Goal: Task Accomplishment & Management: Use online tool/utility

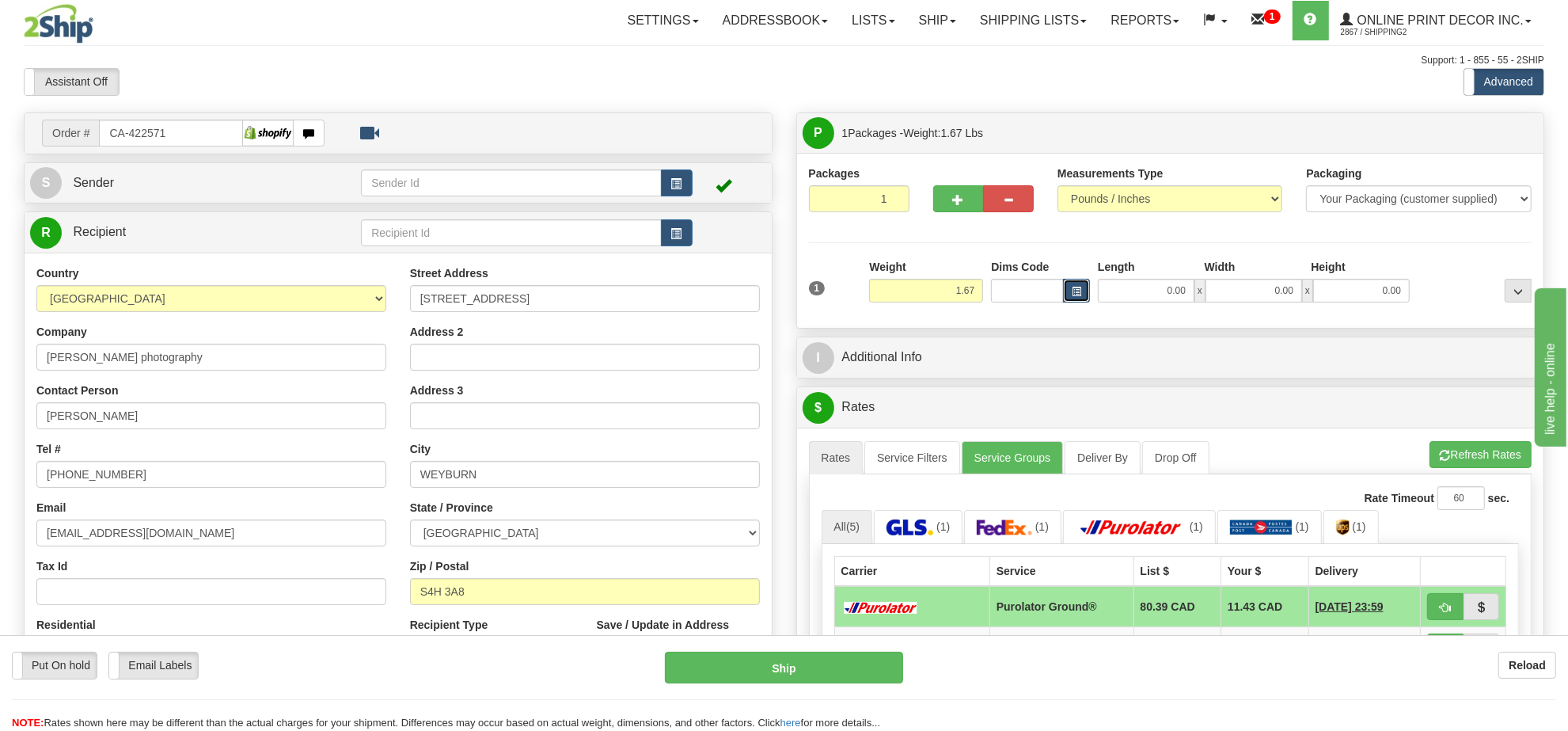
click at [1085, 295] on button "button" at bounding box center [1076, 291] width 27 height 24
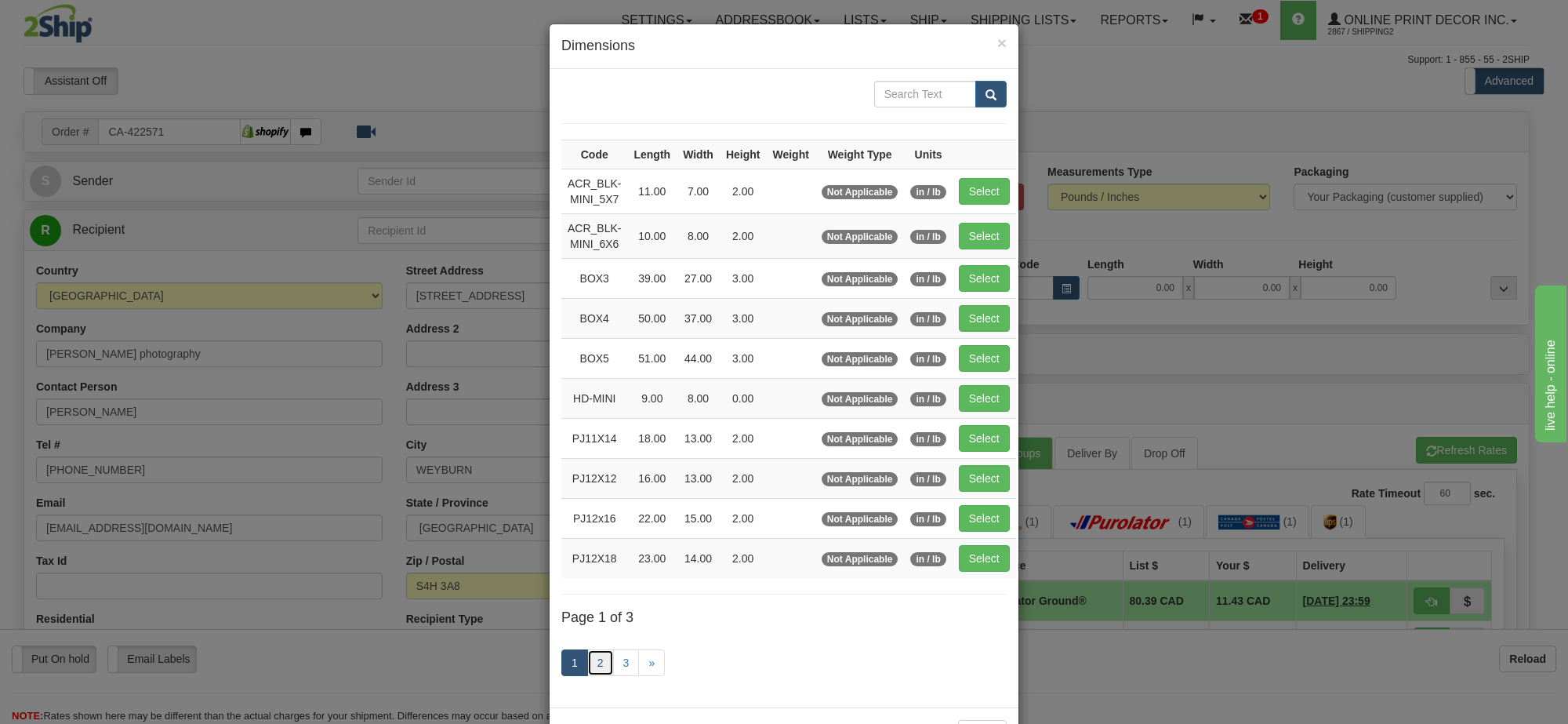
click at [594, 673] on link "2" at bounding box center [600, 662] width 26 height 26
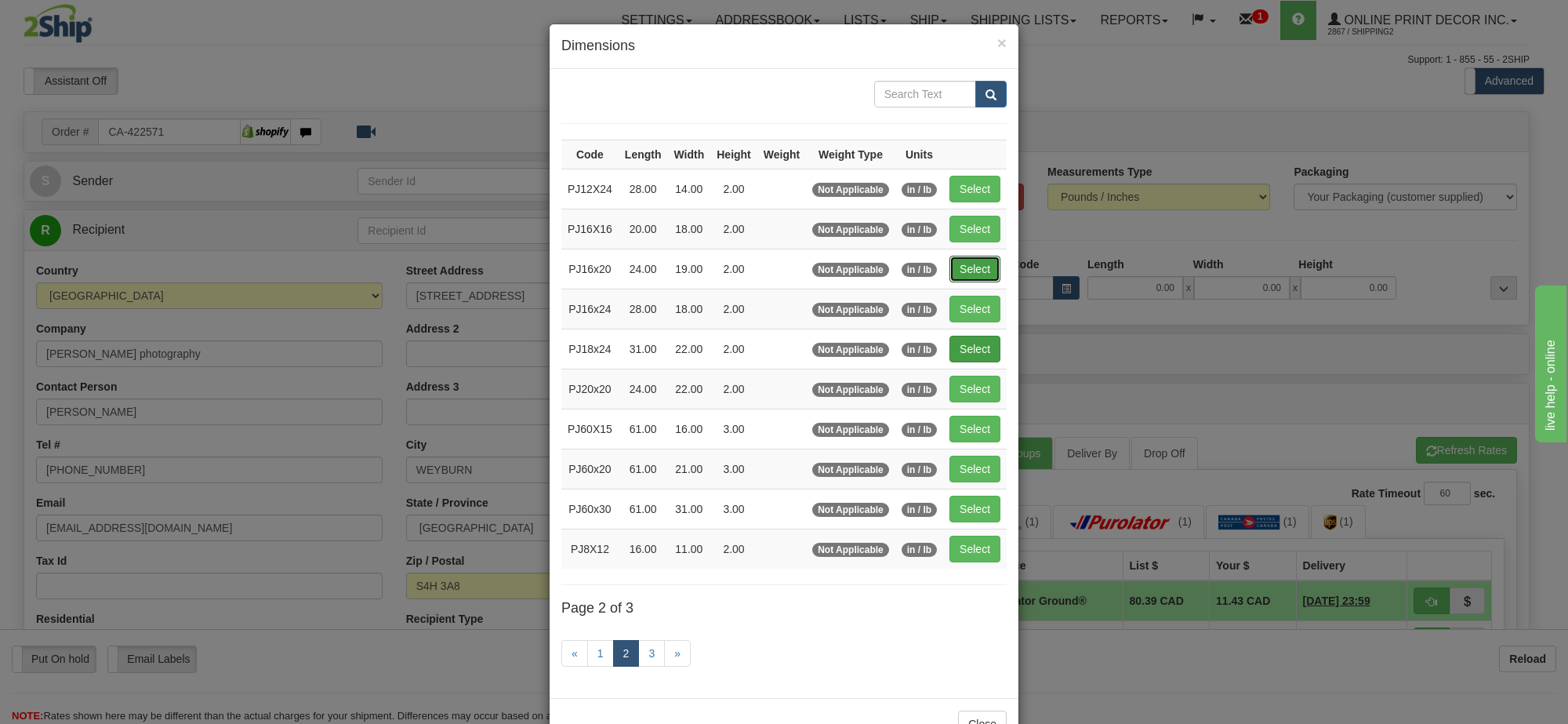
drag, startPoint x: 958, startPoint y: 268, endPoint x: 985, endPoint y: 284, distance: 31.4
click at [960, 268] on button "Select" at bounding box center [974, 268] width 51 height 26
type input "PJ16x20"
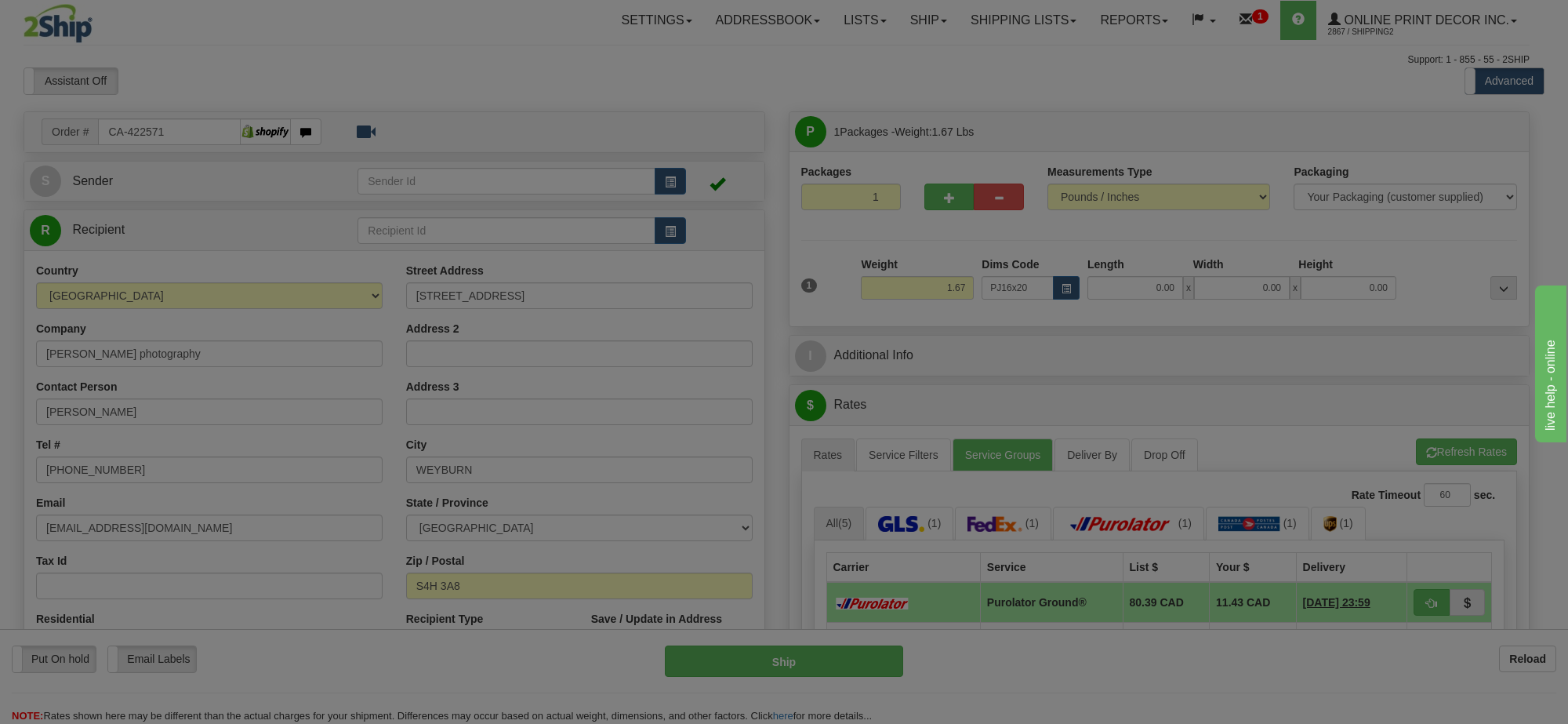
type input "24.00"
type input "19.00"
type input "2.00"
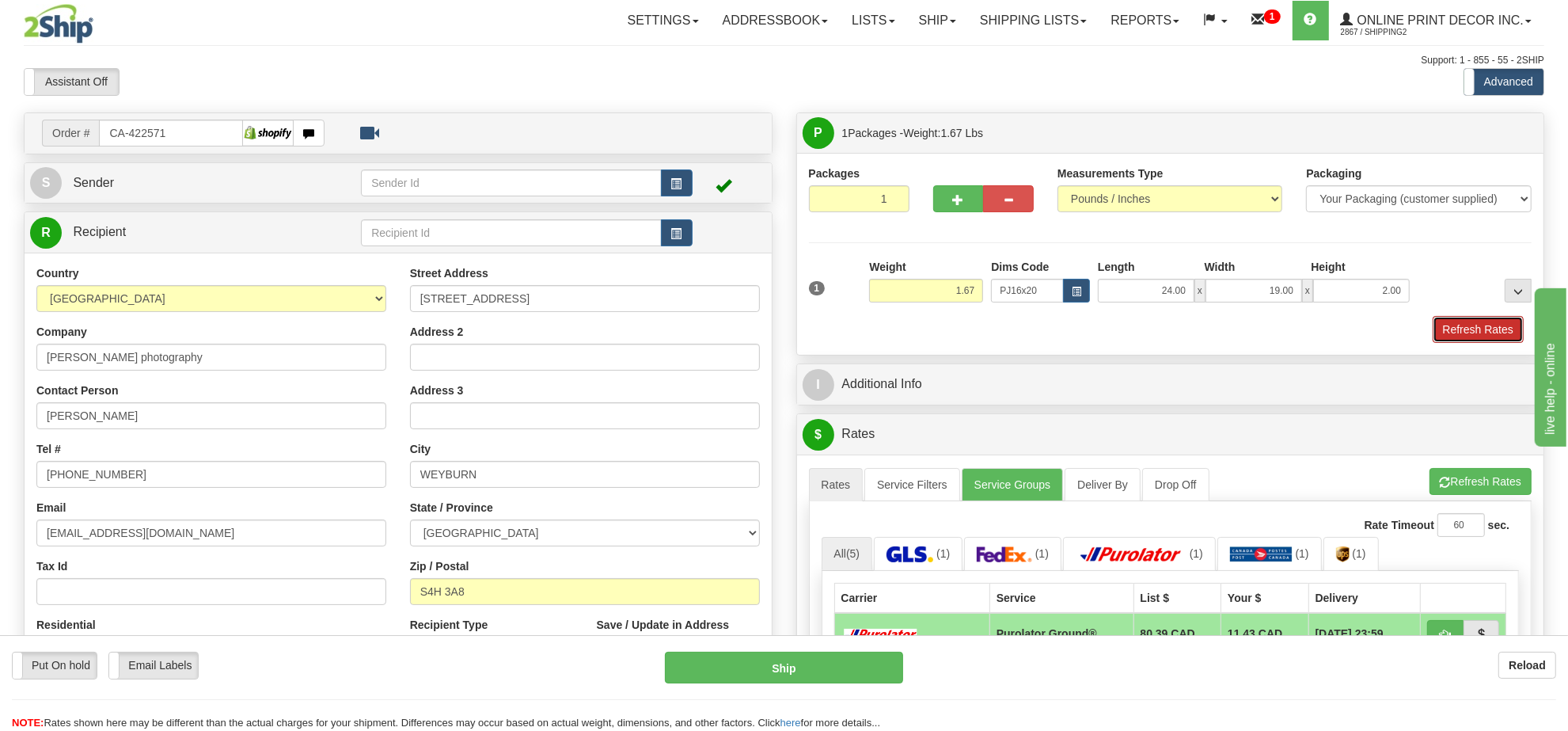
click at [1482, 337] on button "Refresh Rates" at bounding box center [1478, 328] width 91 height 27
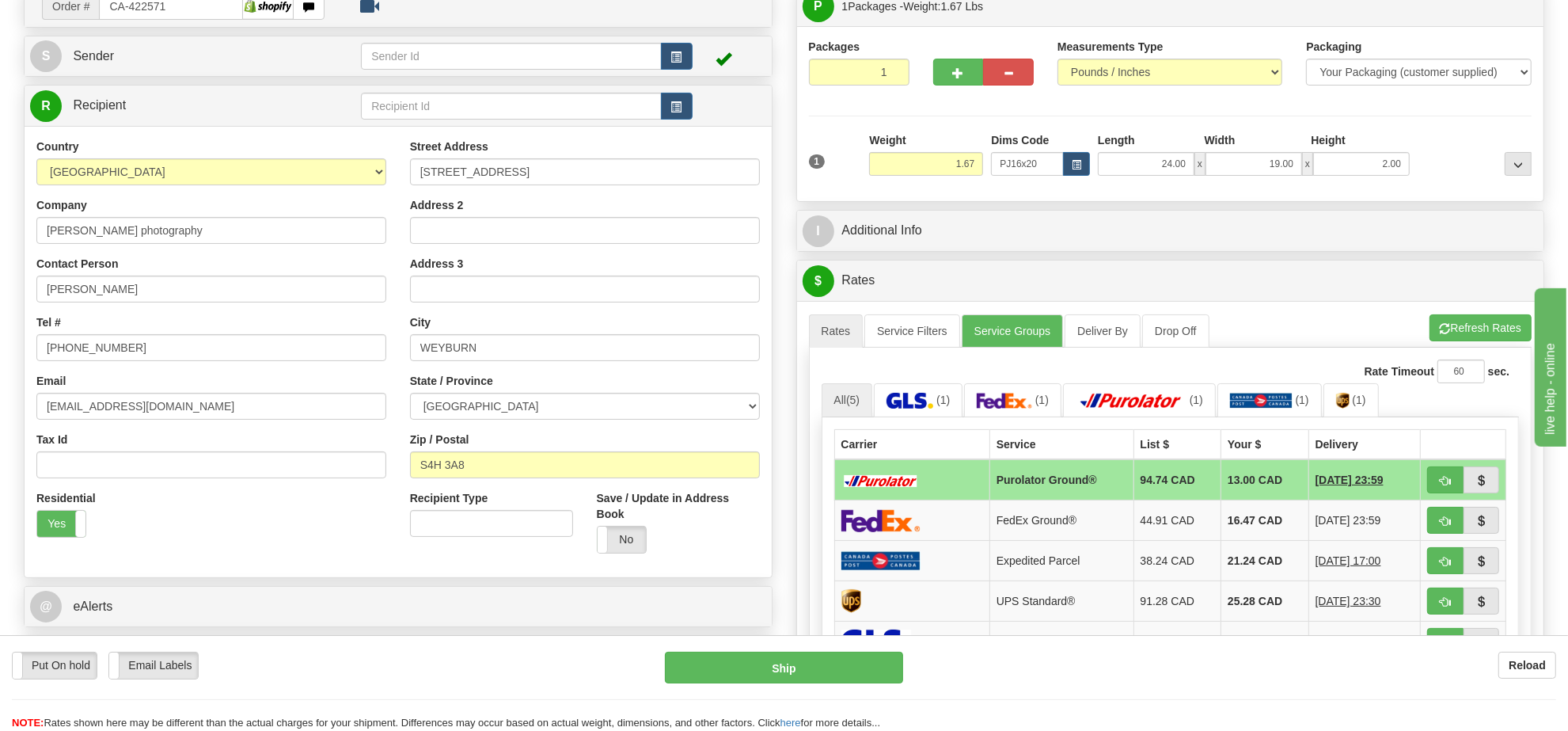
scroll to position [226, 0]
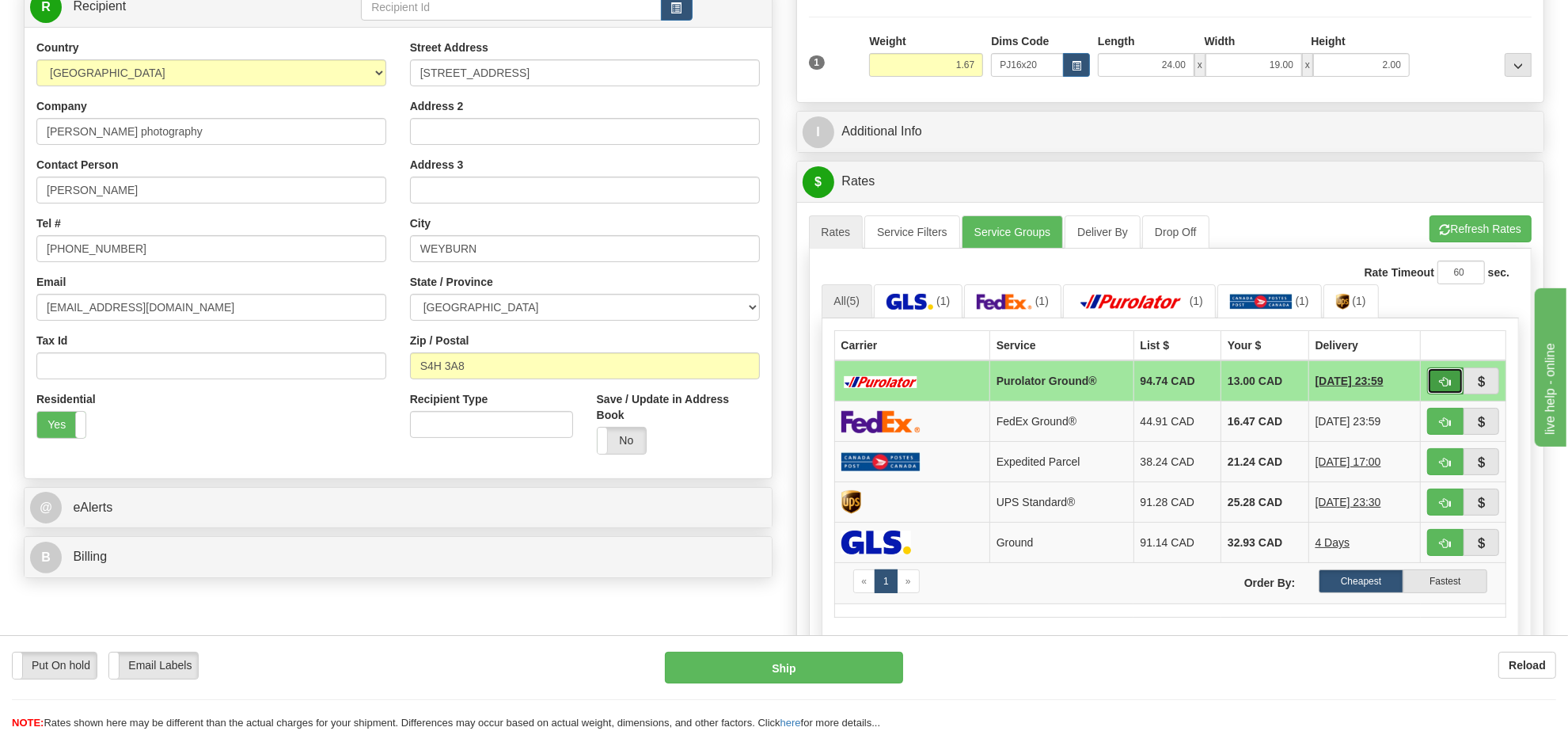
click at [1430, 376] on button "button" at bounding box center [1446, 380] width 37 height 27
type input "260"
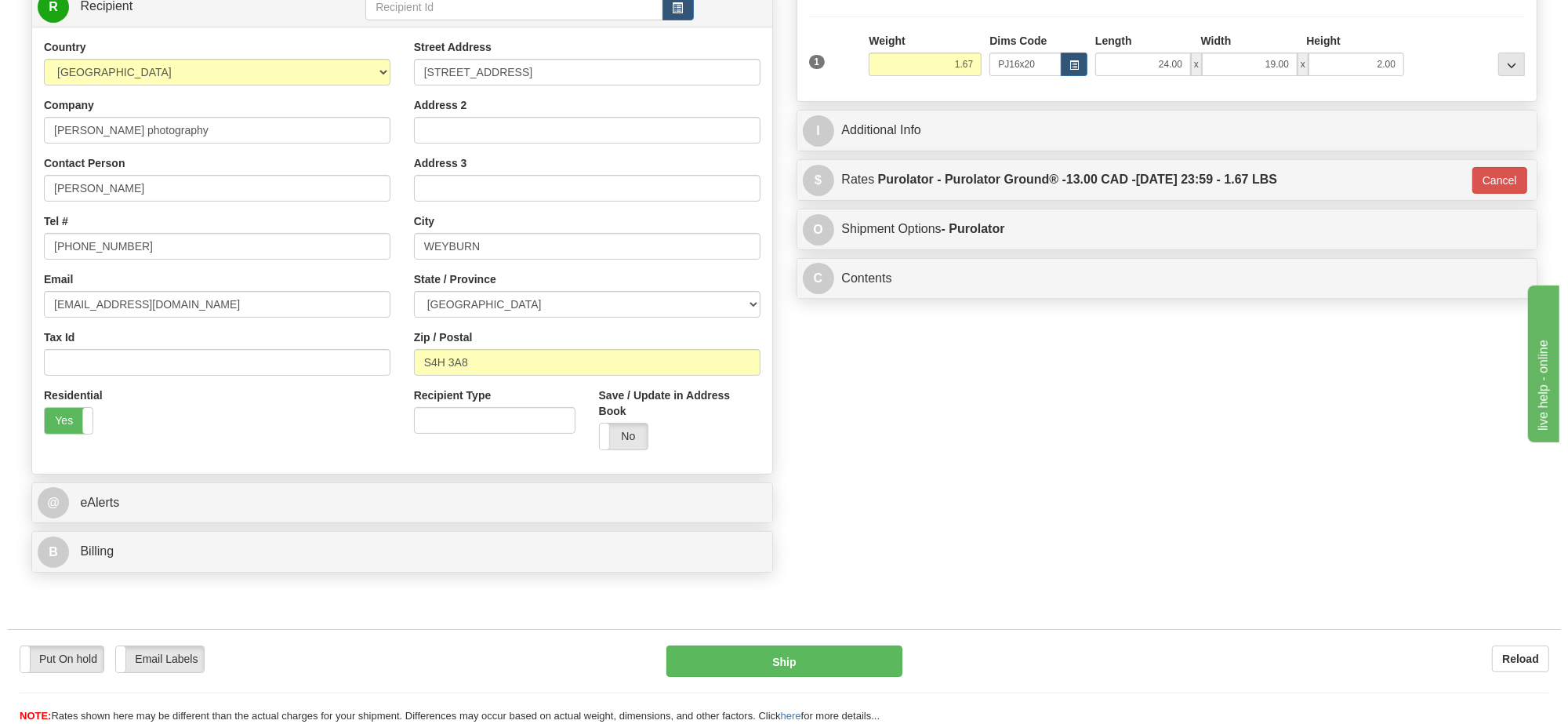
scroll to position [27, 0]
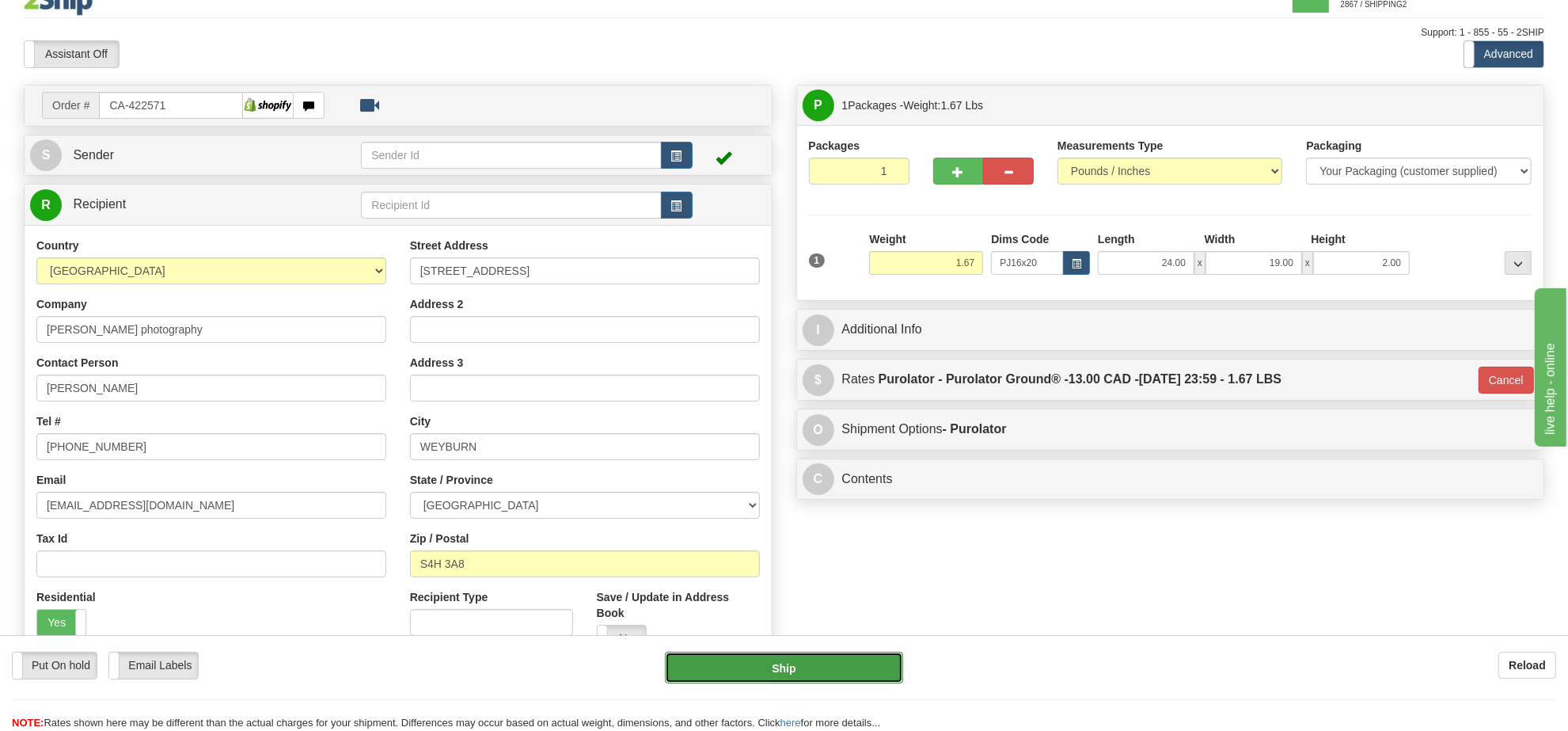
click at [790, 668] on button "Ship" at bounding box center [784, 667] width 238 height 32
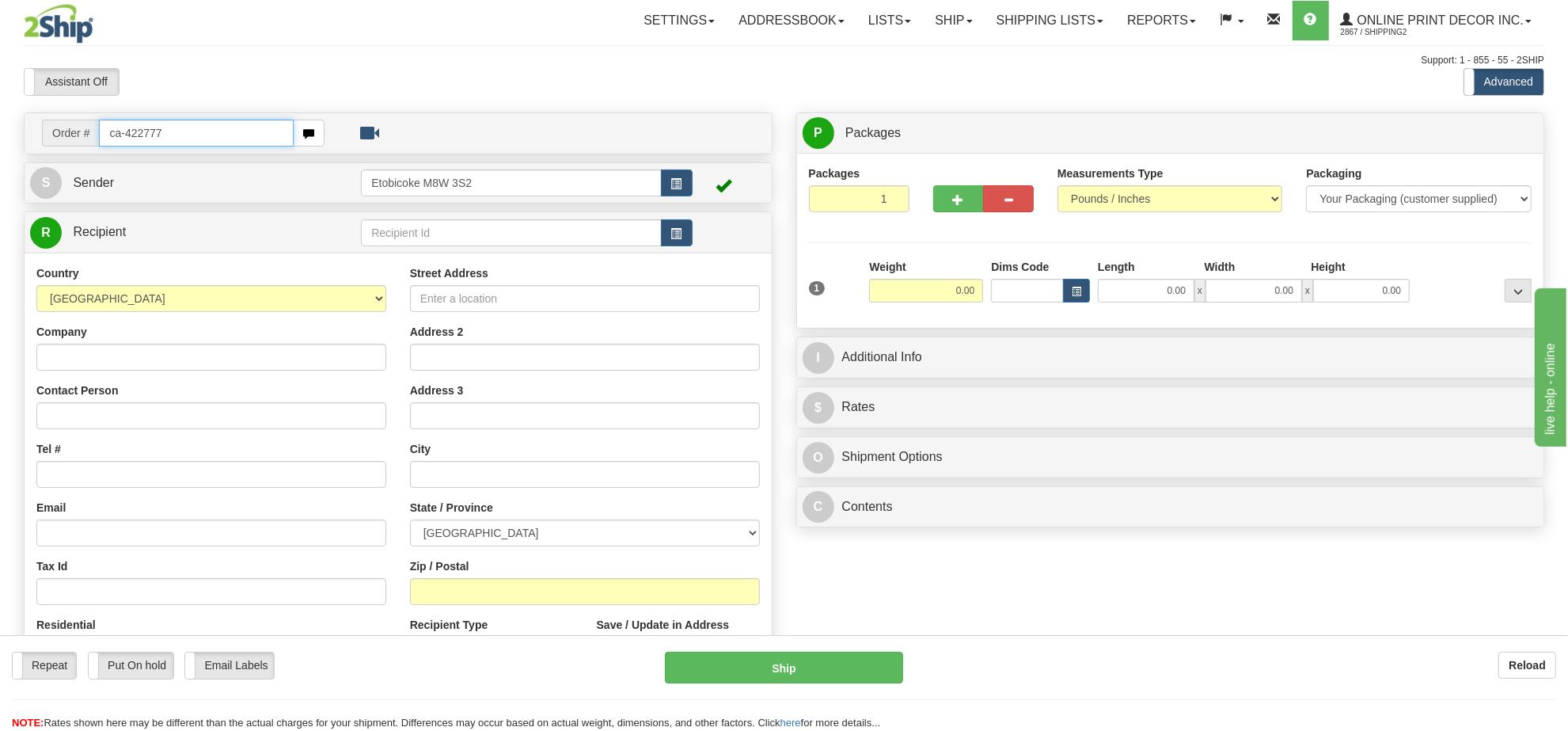
type input "ca-422777"
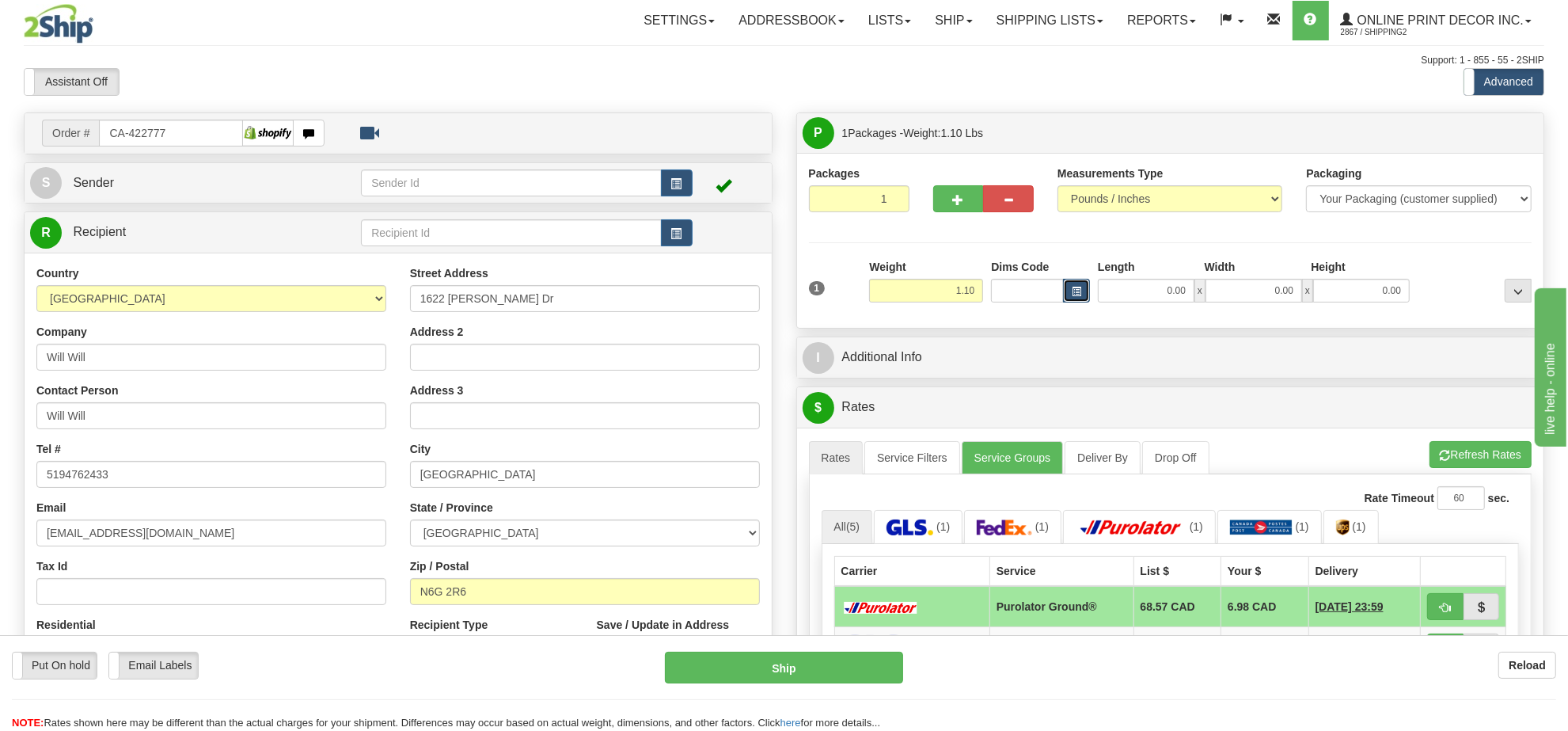
click at [1076, 294] on span "button" at bounding box center [1076, 292] width 9 height 9
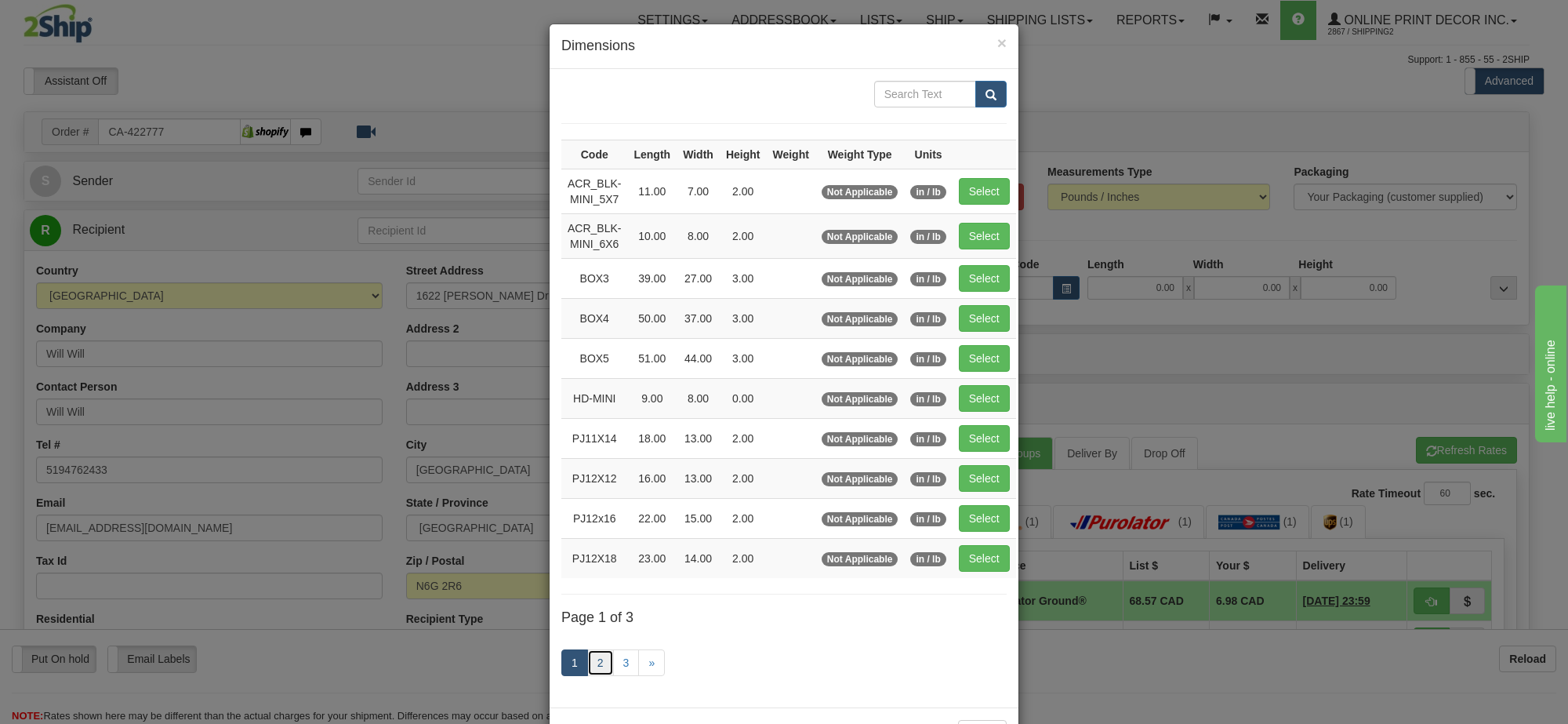
click at [588, 672] on link "2" at bounding box center [600, 662] width 26 height 26
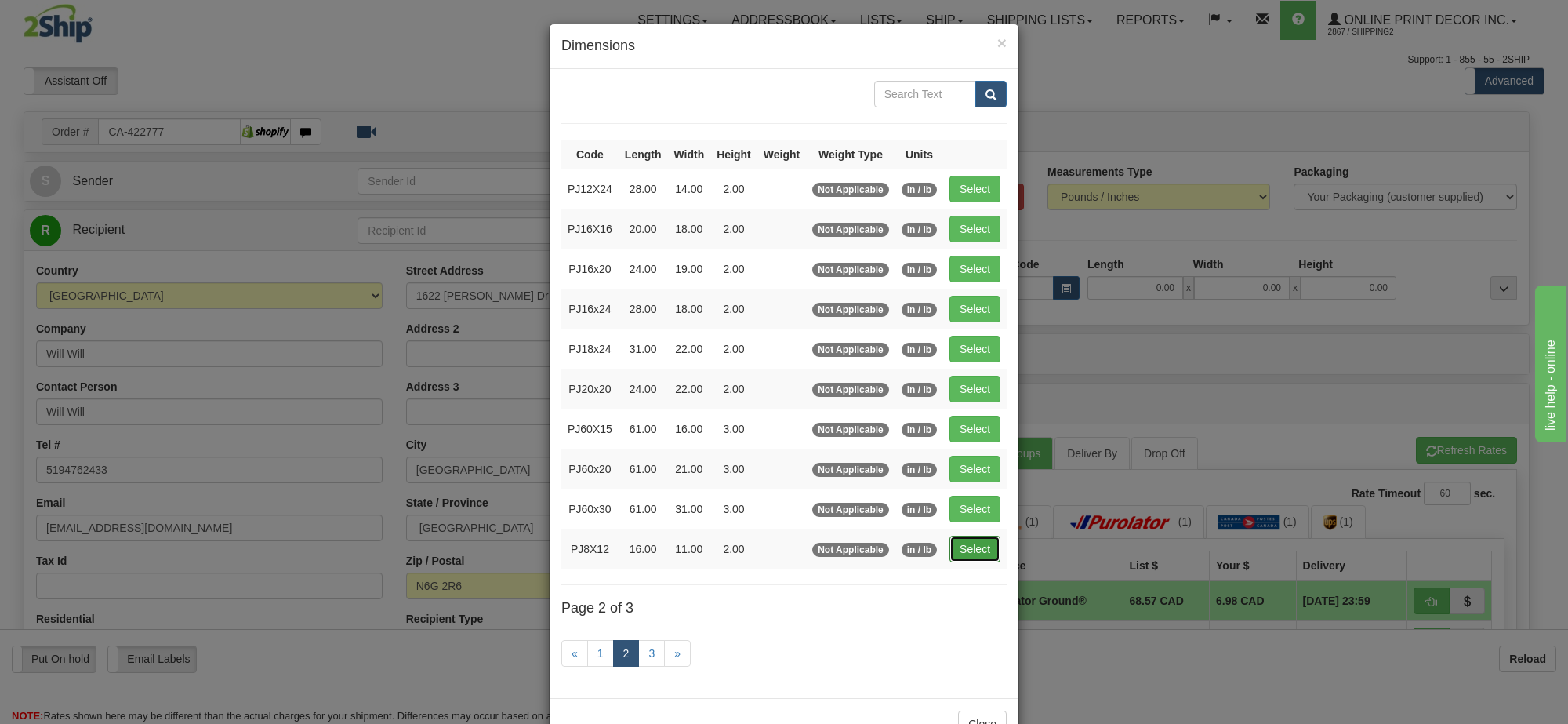
click at [967, 562] on button "Select" at bounding box center [974, 548] width 51 height 26
type input "PJ8X12"
type input "16.00"
type input "11.00"
type input "2.00"
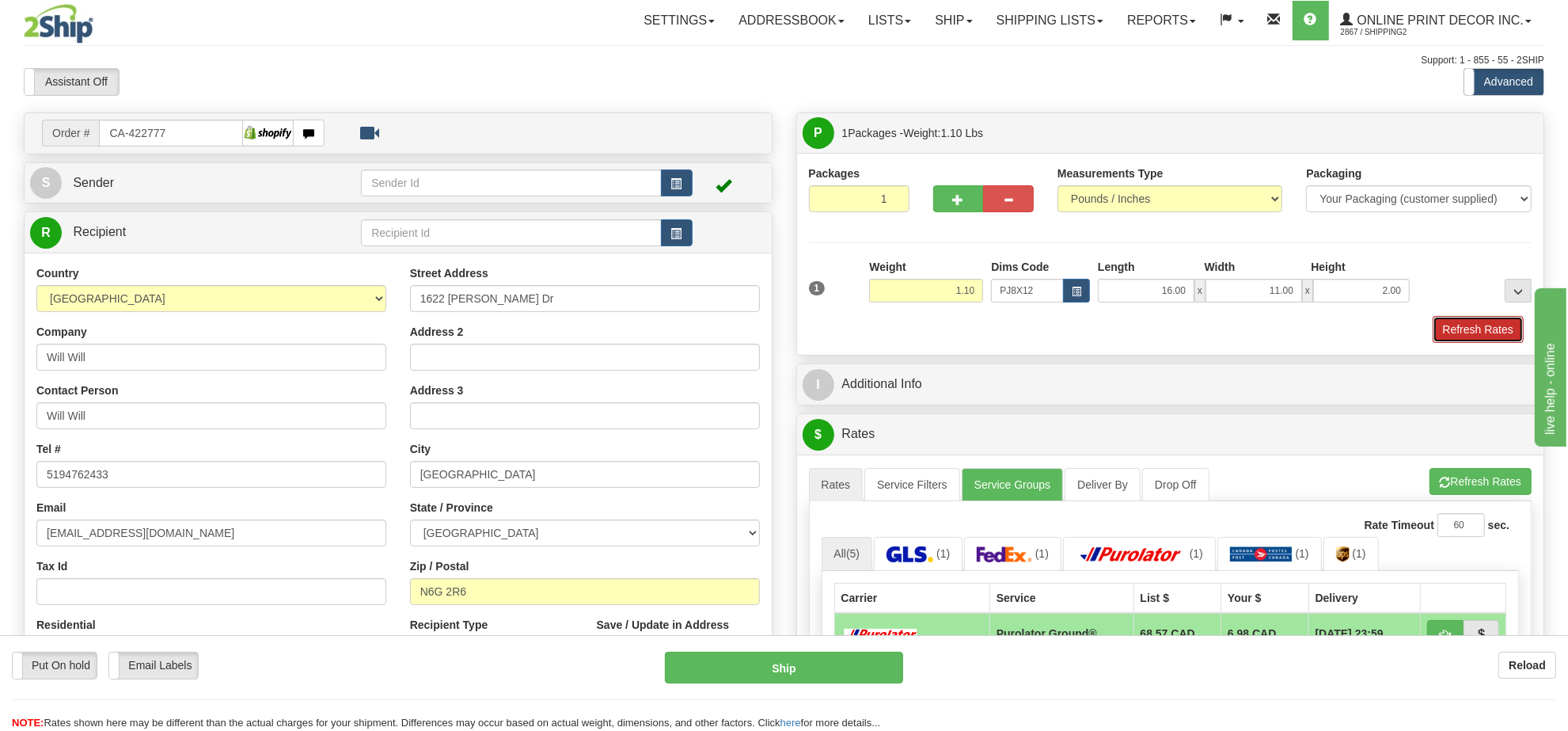
click at [1483, 343] on button "Refresh Rates" at bounding box center [1478, 328] width 91 height 27
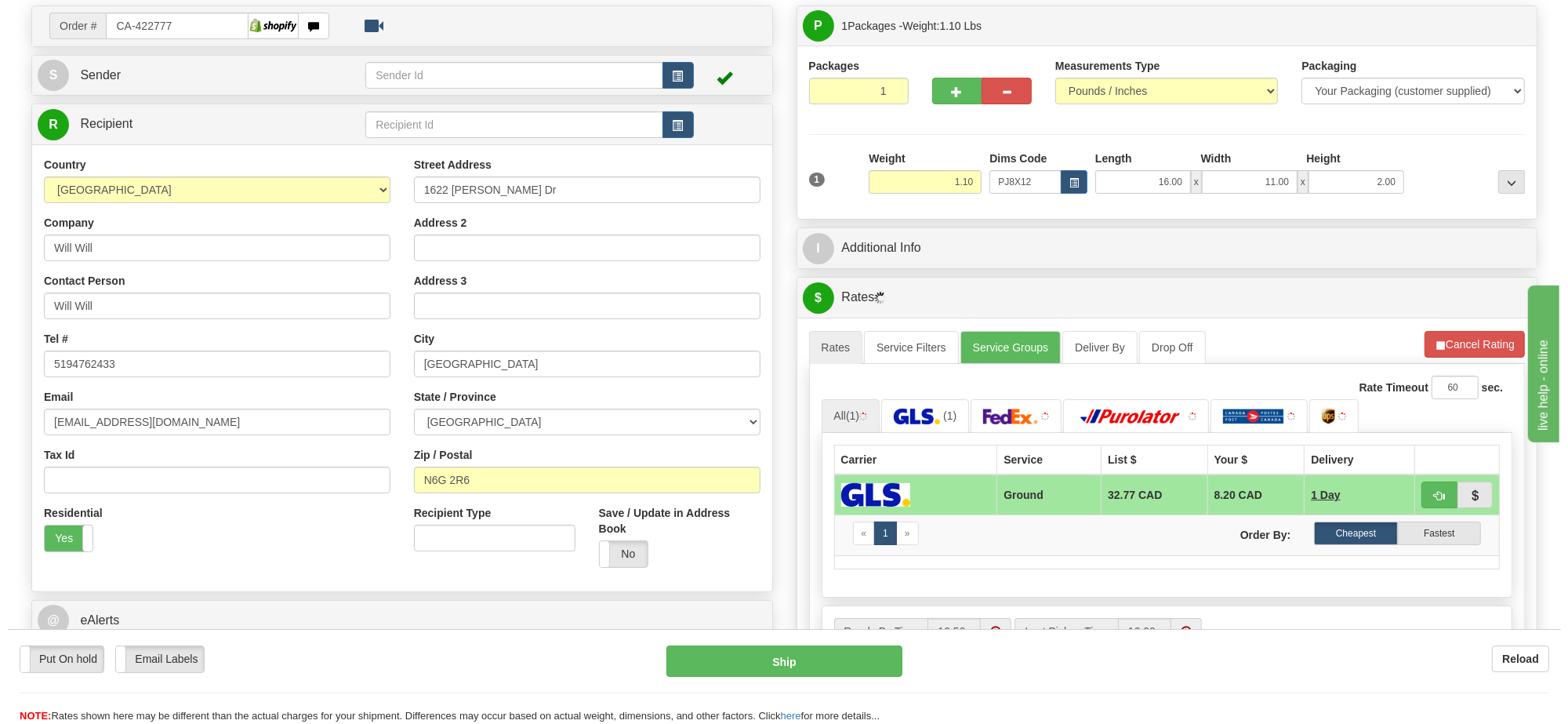
scroll to position [246, 0]
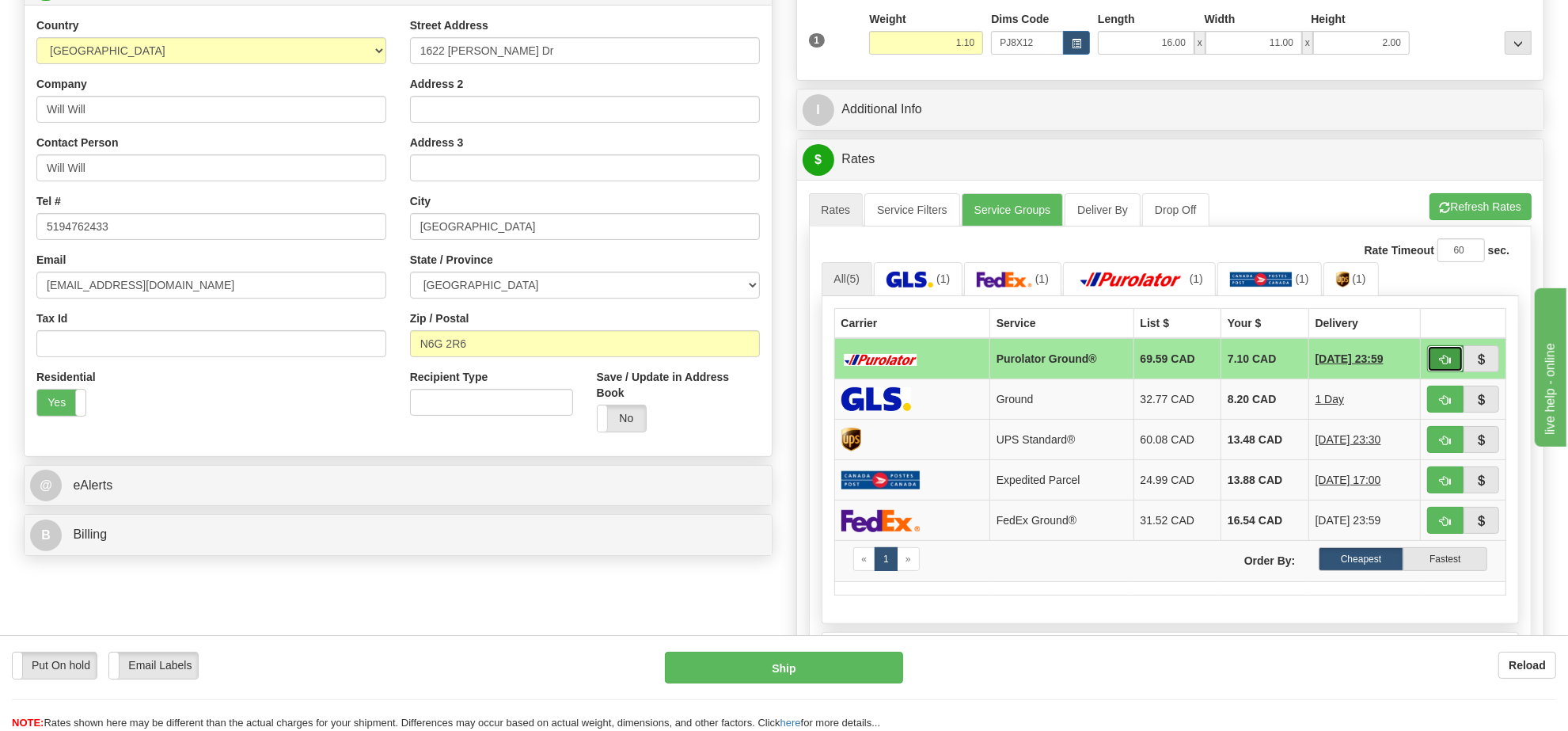
click at [1447, 358] on span "button" at bounding box center [1445, 360] width 11 height 10
type input "260"
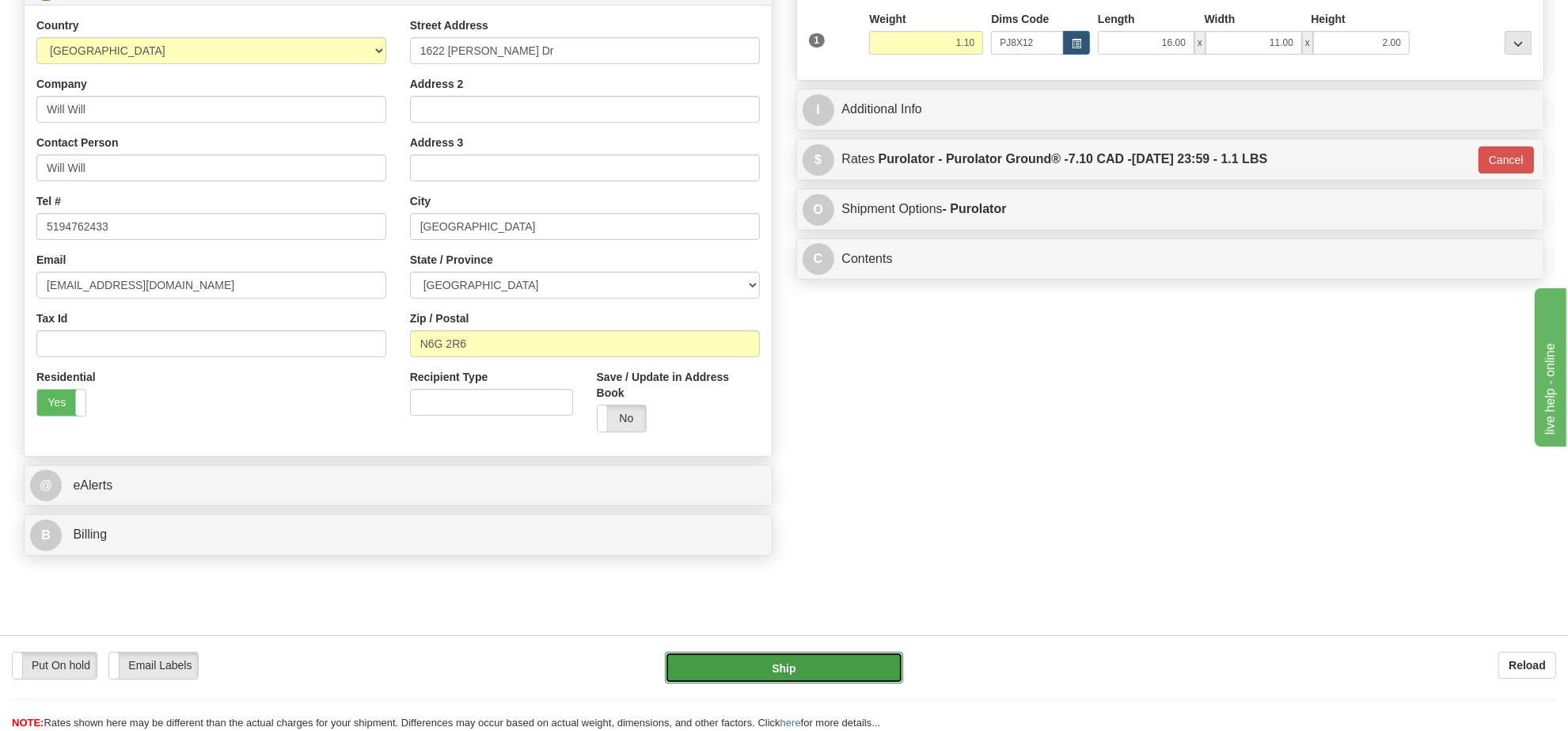
click at [838, 662] on button "Ship" at bounding box center [784, 667] width 238 height 32
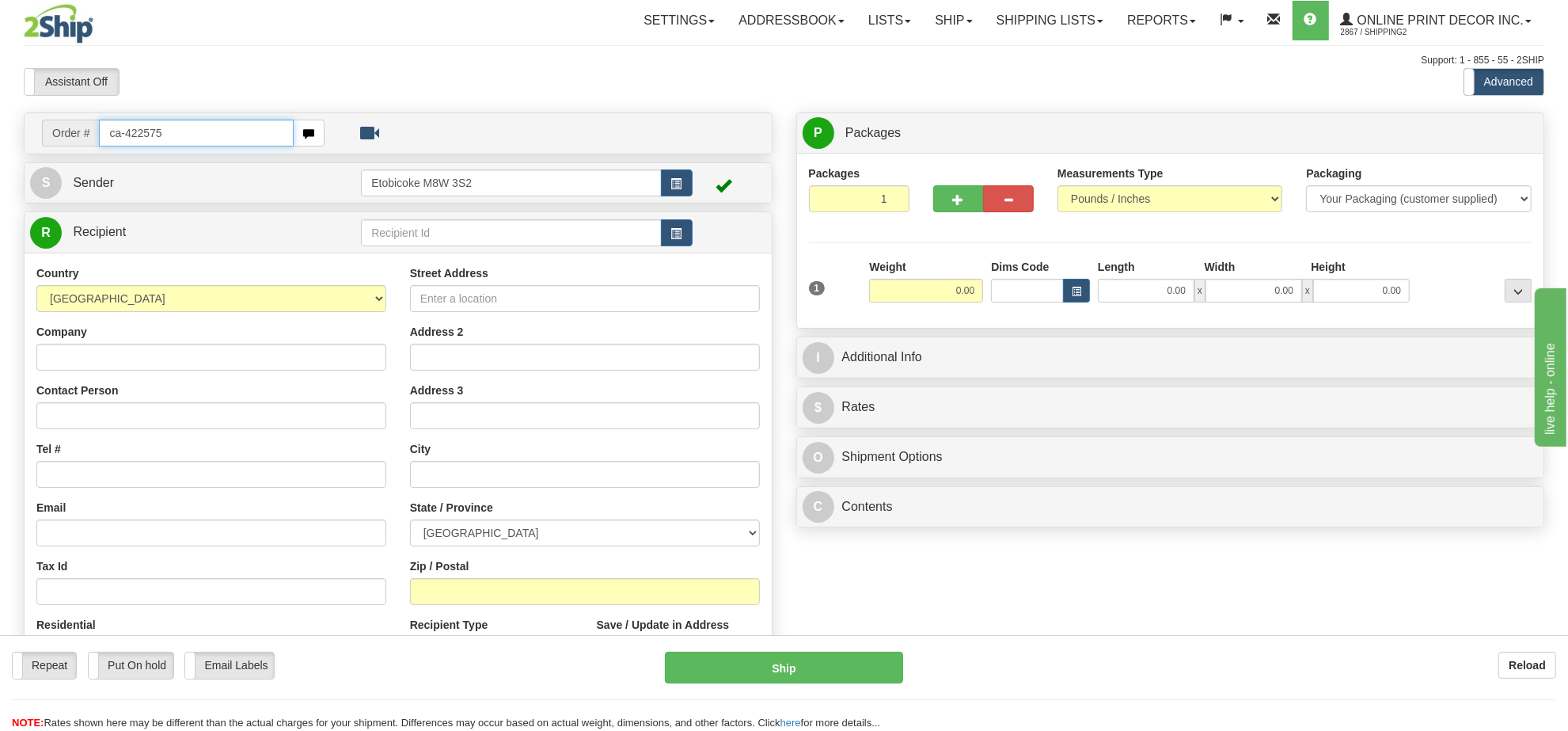
type input "ca-422575"
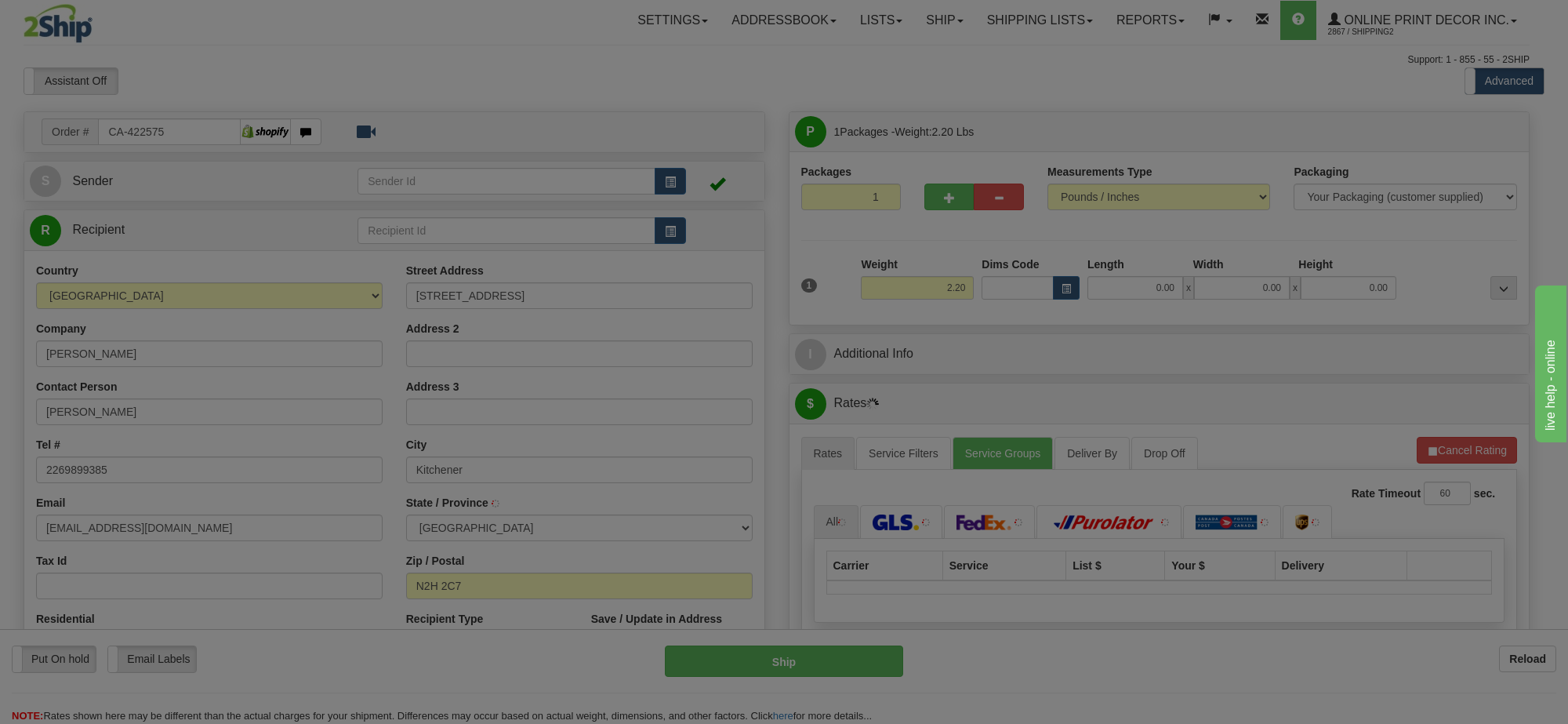
type input "KITCHENER"
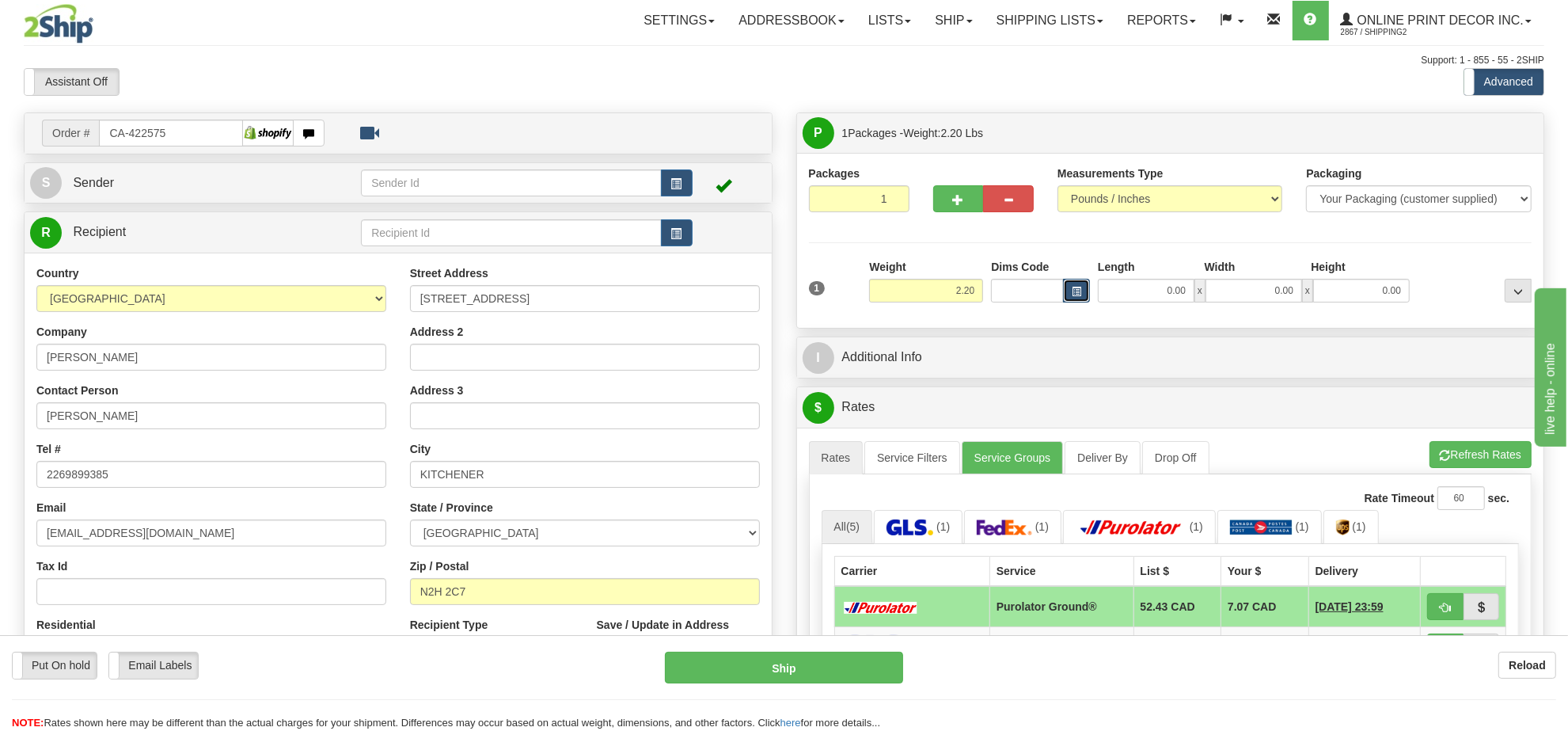
click at [1064, 293] on button "button" at bounding box center [1076, 291] width 27 height 24
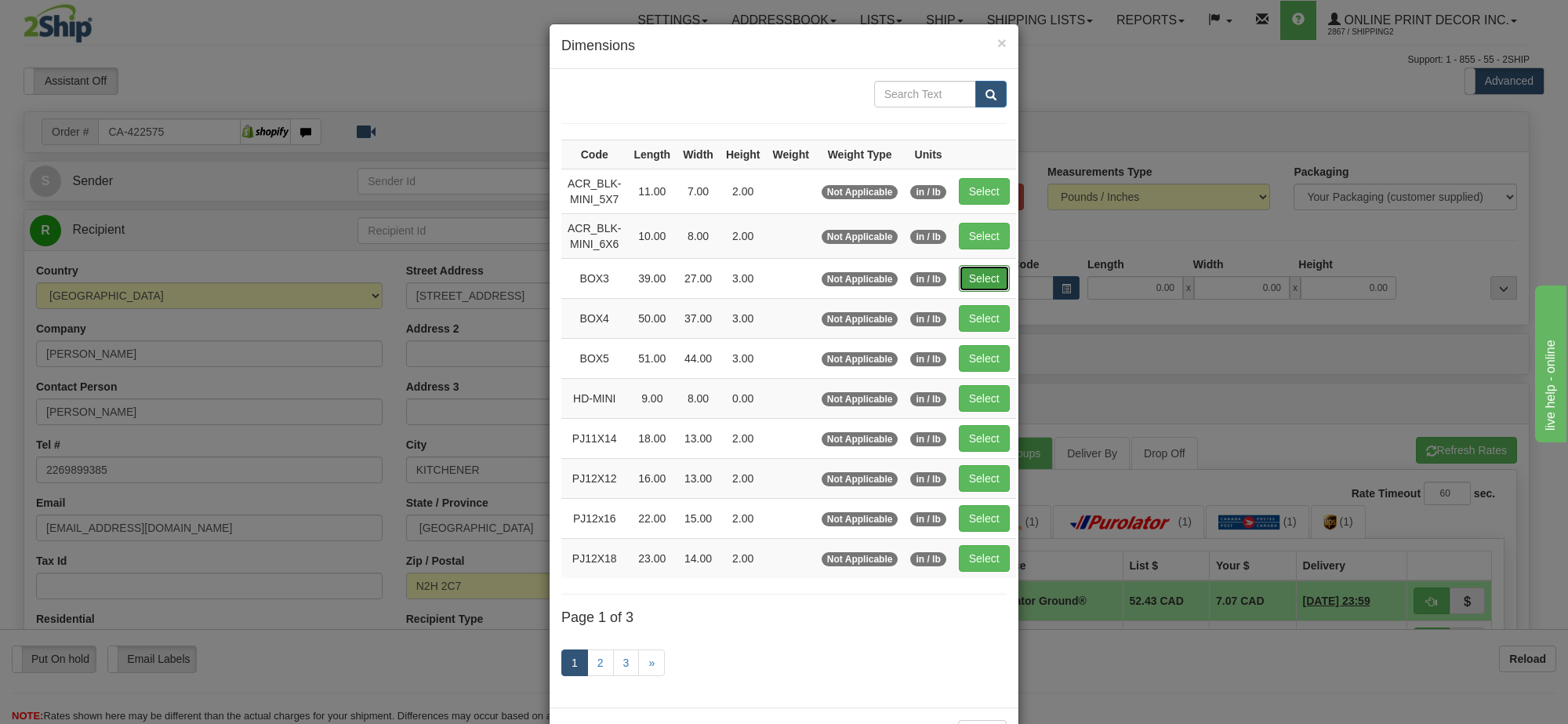
click at [972, 274] on button "Select" at bounding box center [984, 278] width 51 height 26
type input "BOX3"
type input "39.00"
type input "27.00"
type input "3.00"
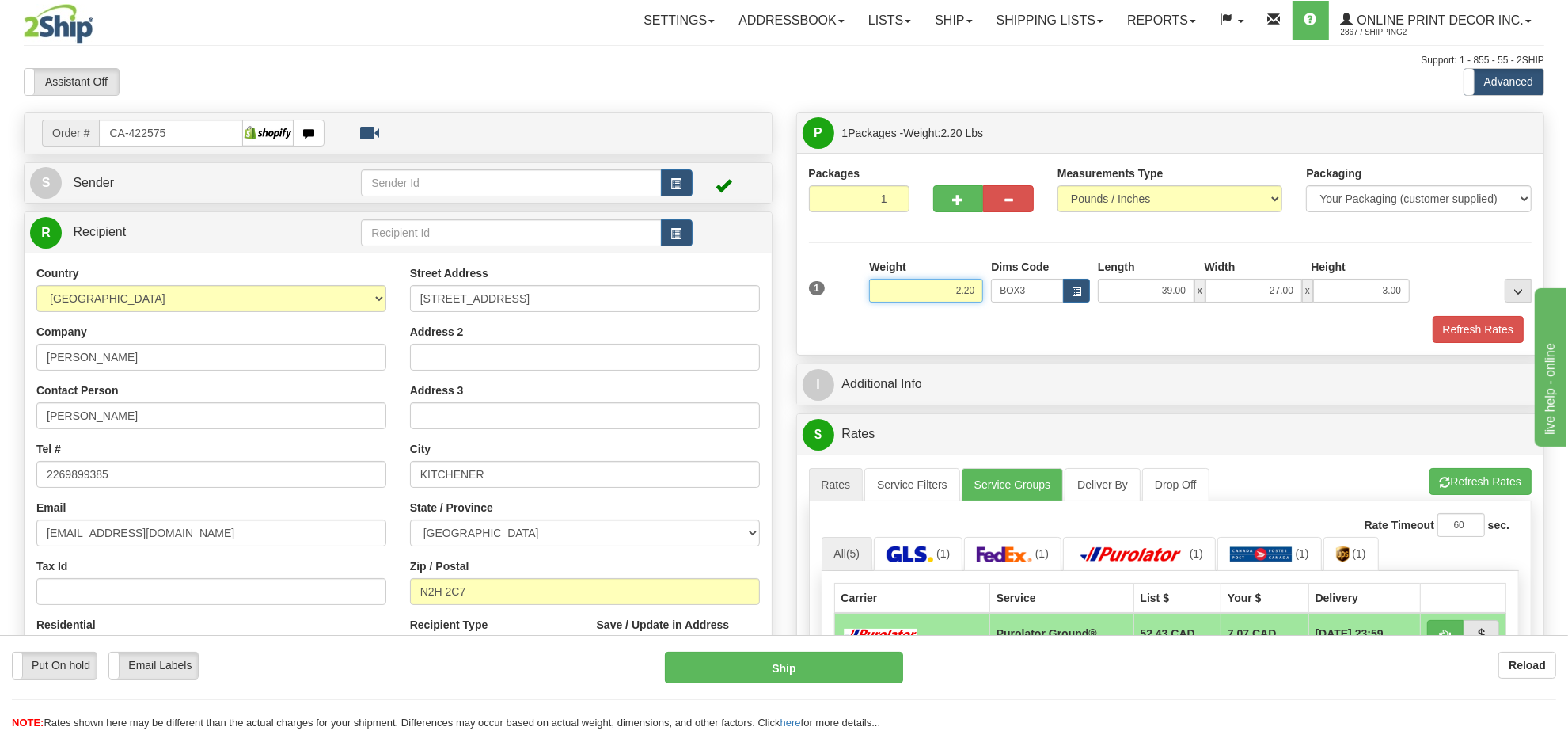
drag, startPoint x: 976, startPoint y: 289, endPoint x: 829, endPoint y: 310, distance: 148.5
click at [829, 310] on div "1 Weight 2.20 Dims Code BOX3" at bounding box center [1171, 287] width 732 height 56
type input "7.98"
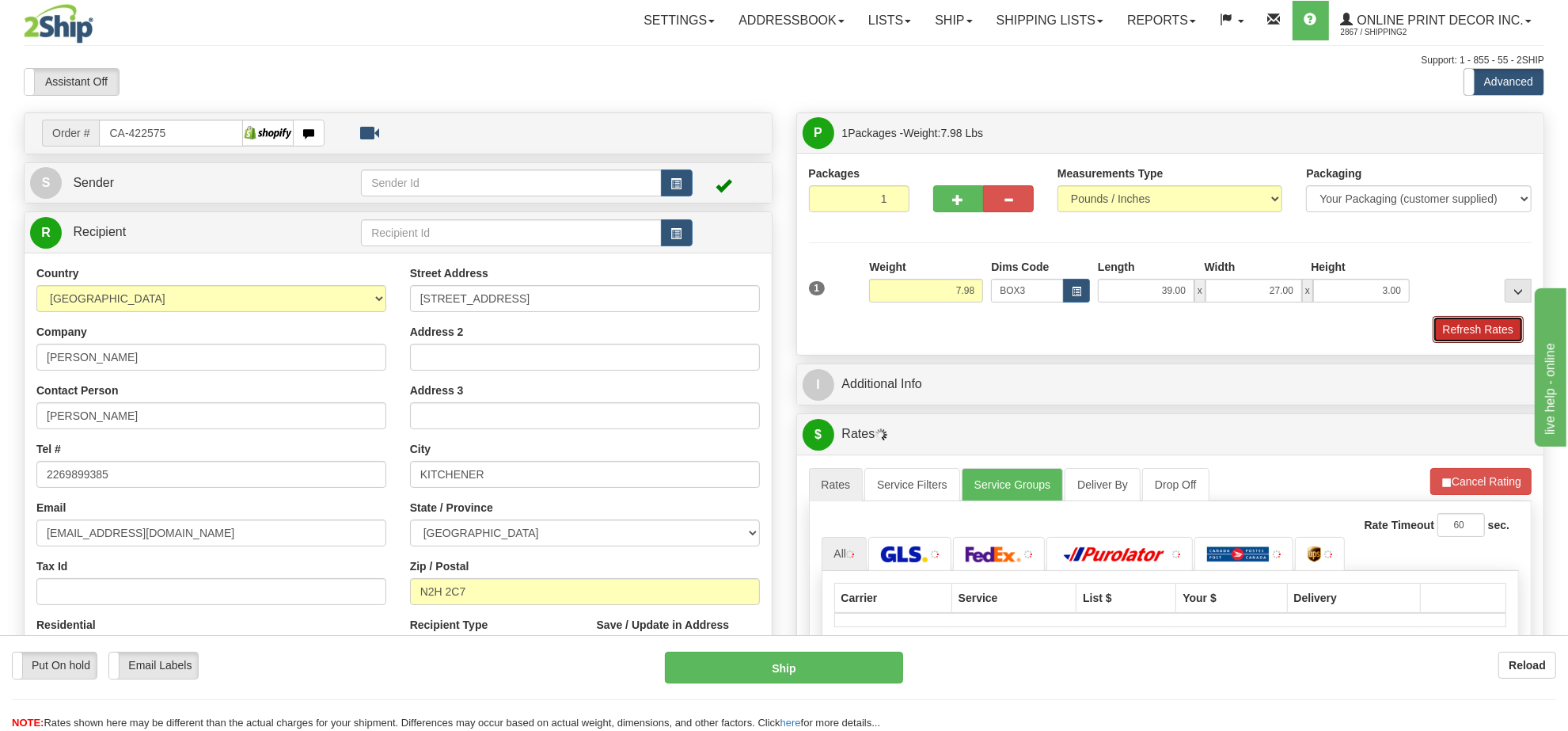
drag, startPoint x: 1433, startPoint y: 327, endPoint x: 1451, endPoint y: 328, distance: 18.0
click at [1433, 327] on button "Refresh Rates" at bounding box center [1478, 328] width 91 height 27
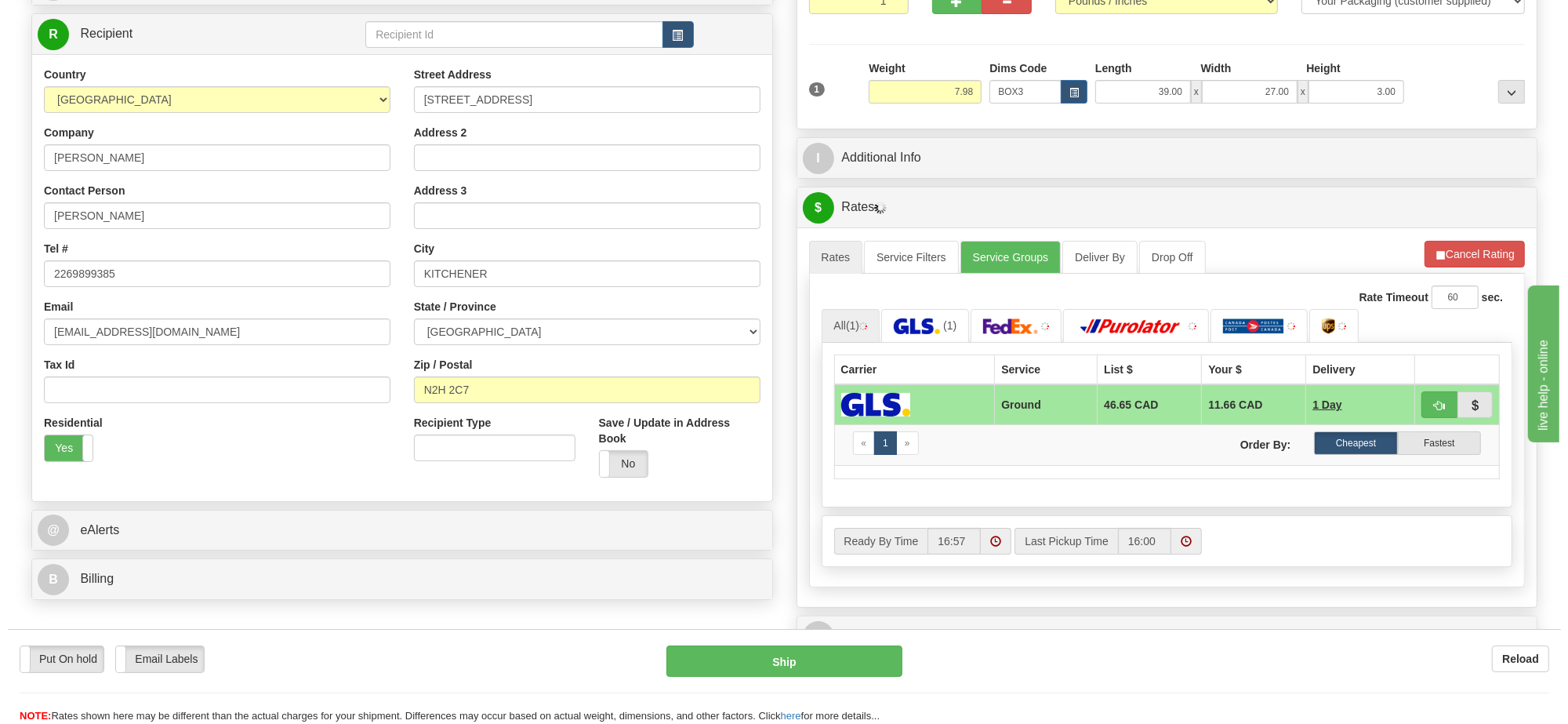
scroll to position [200, 0]
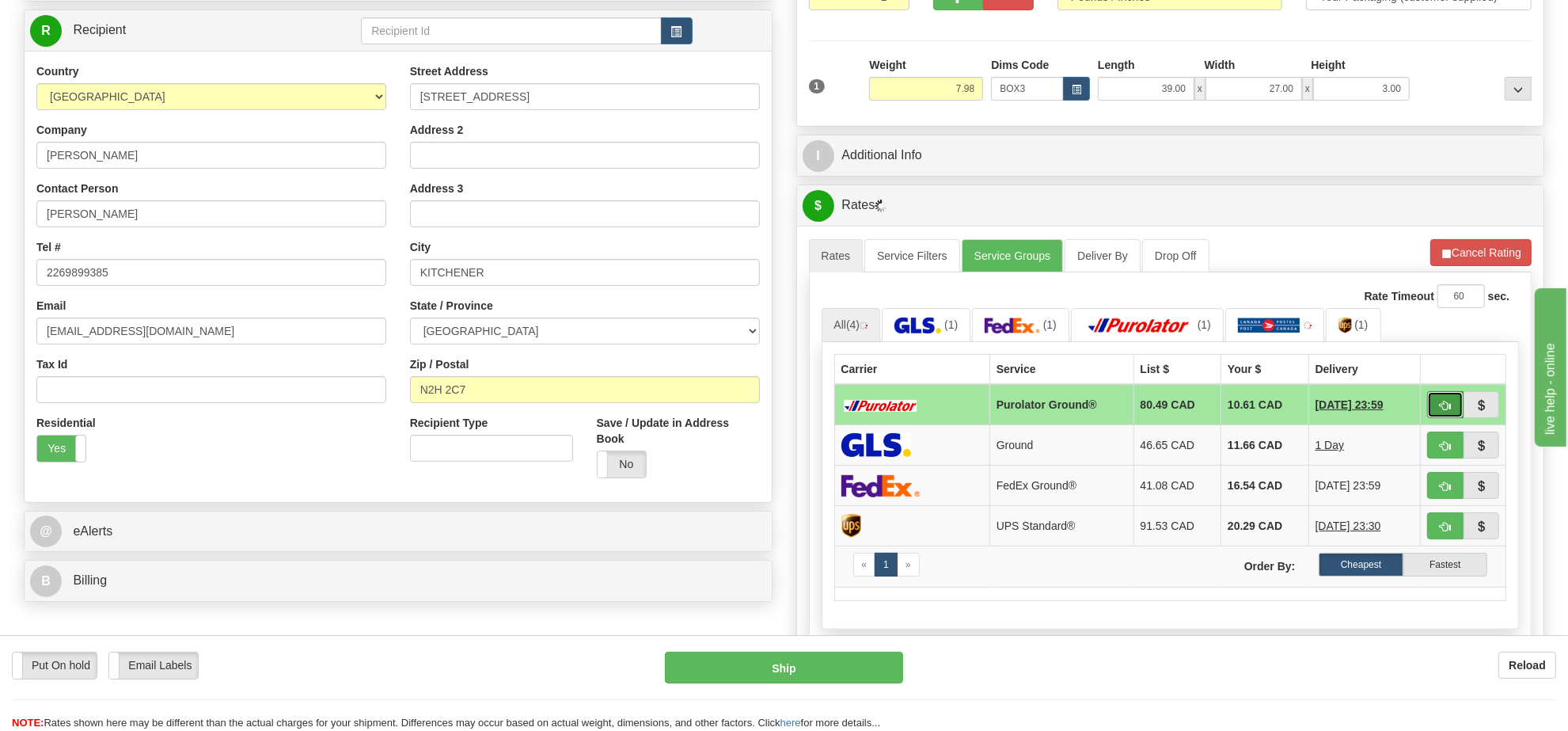
click at [1447, 409] on span "button" at bounding box center [1445, 406] width 11 height 10
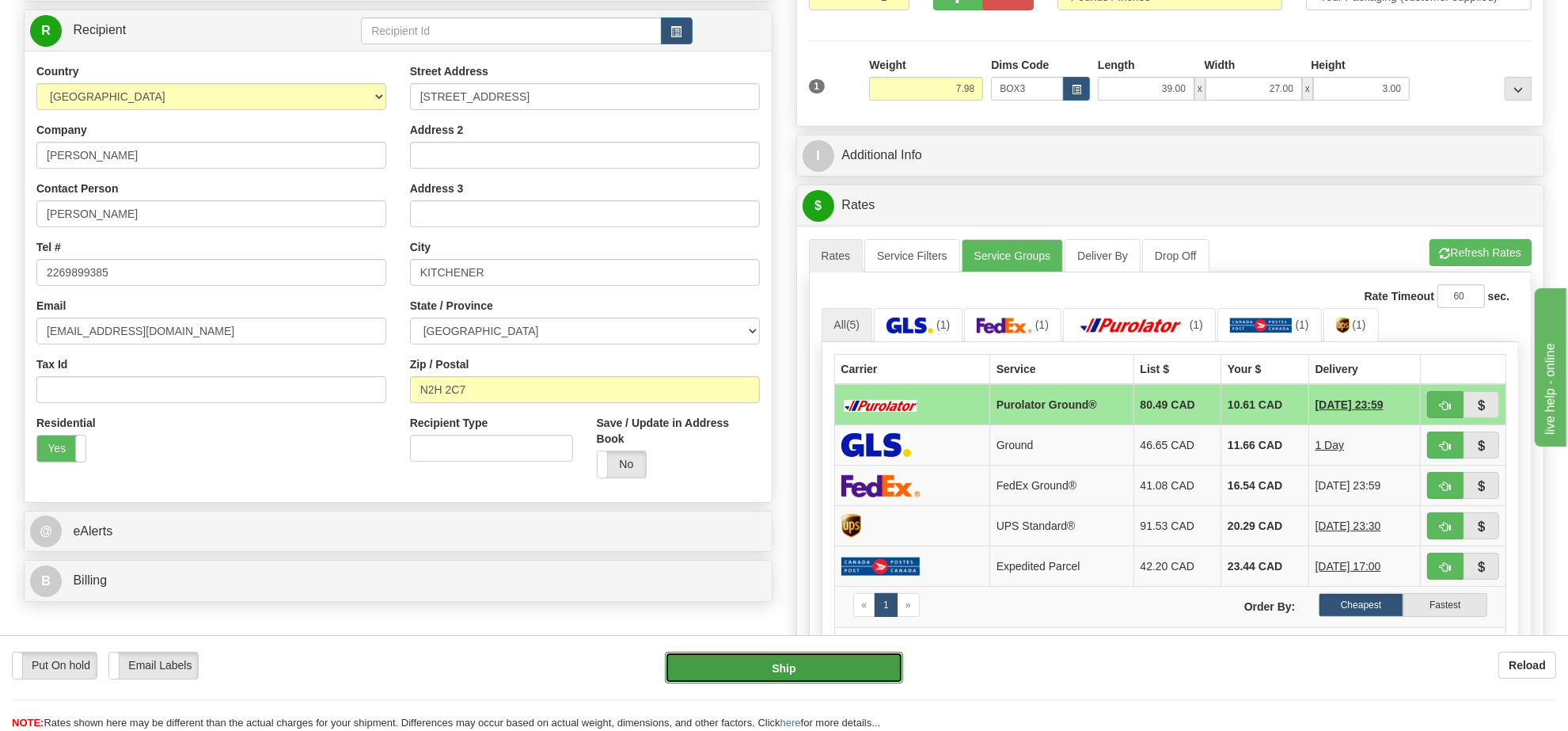
click at [829, 662] on button "Ship" at bounding box center [784, 667] width 238 height 32
type input "260"
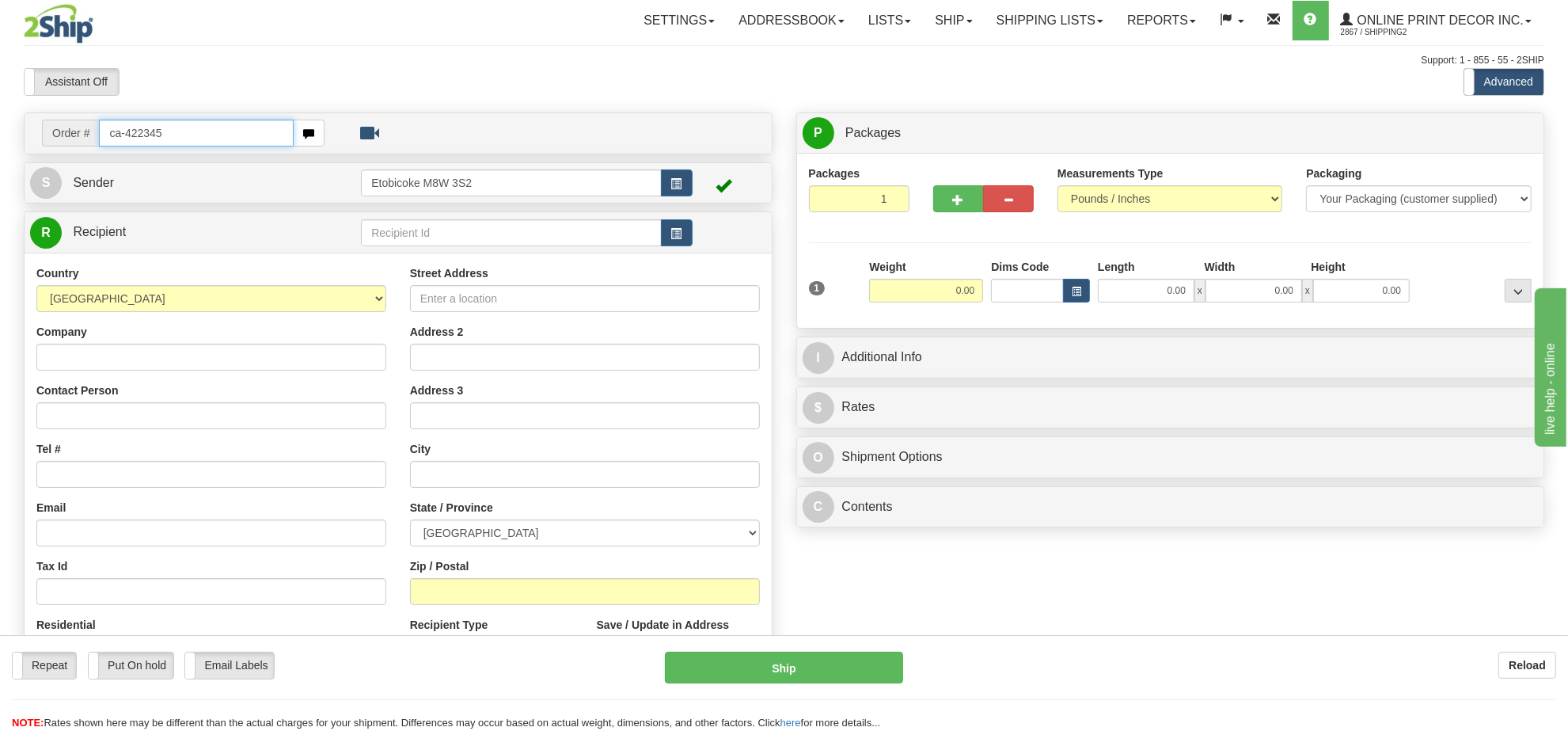
type input "ca-422345"
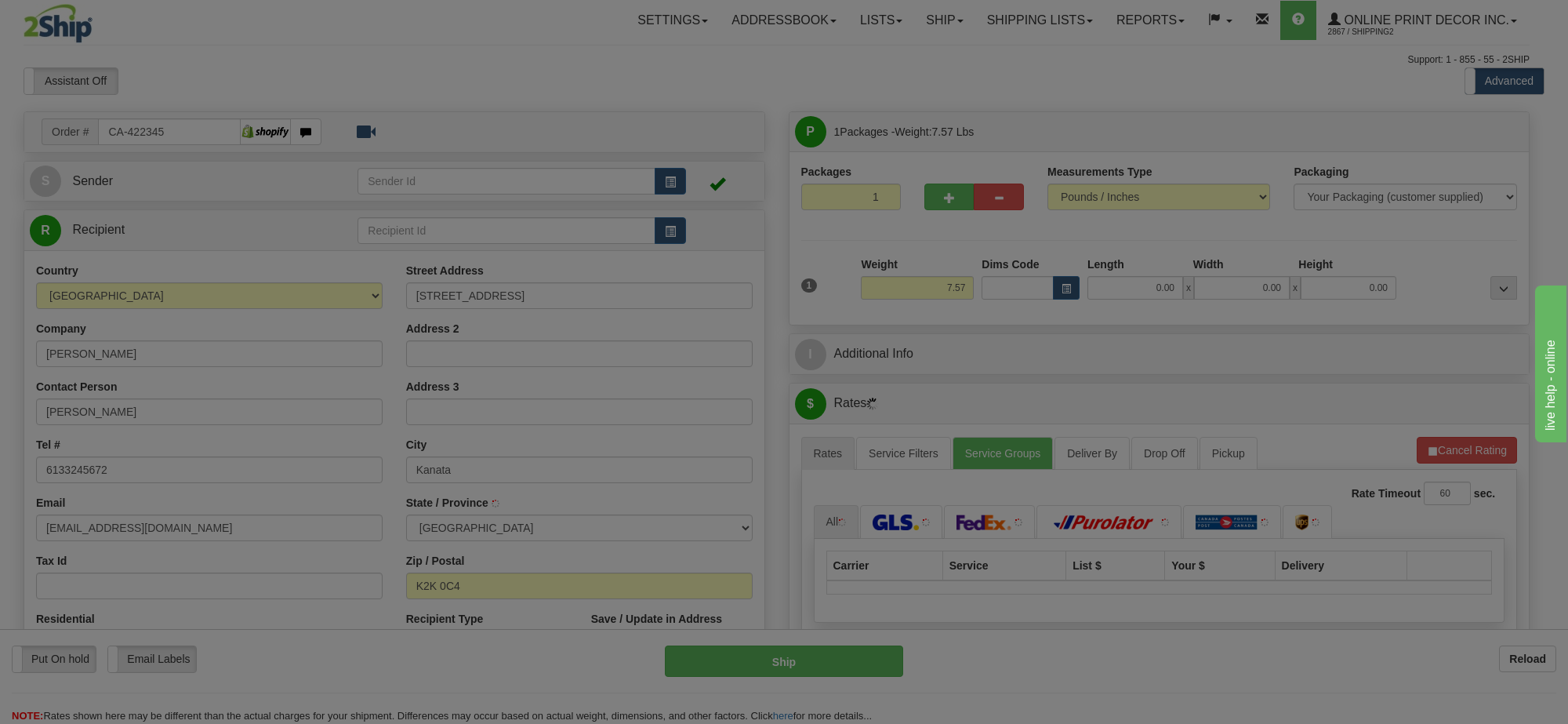
type input "KANATA"
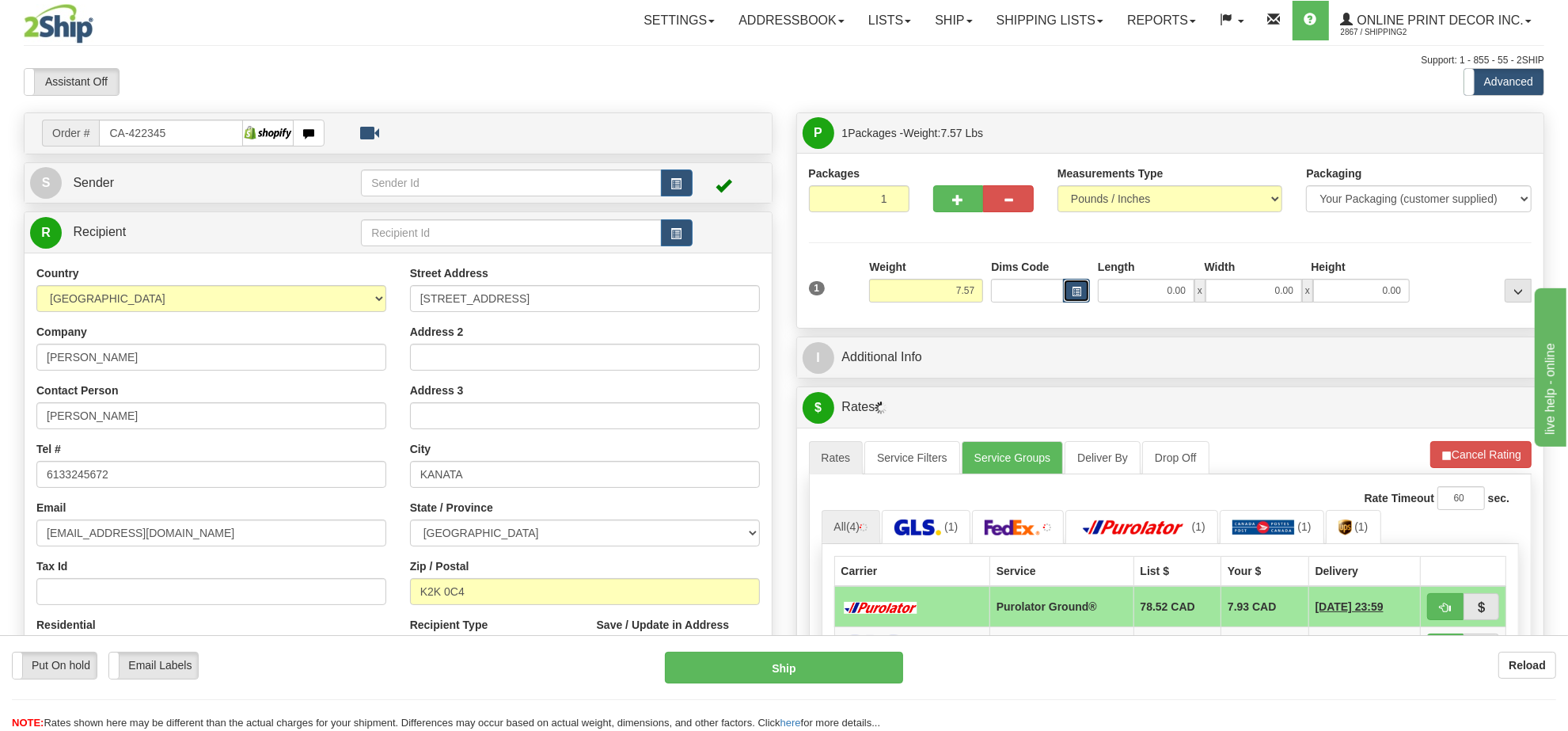
click at [1073, 289] on span "button" at bounding box center [1076, 292] width 9 height 9
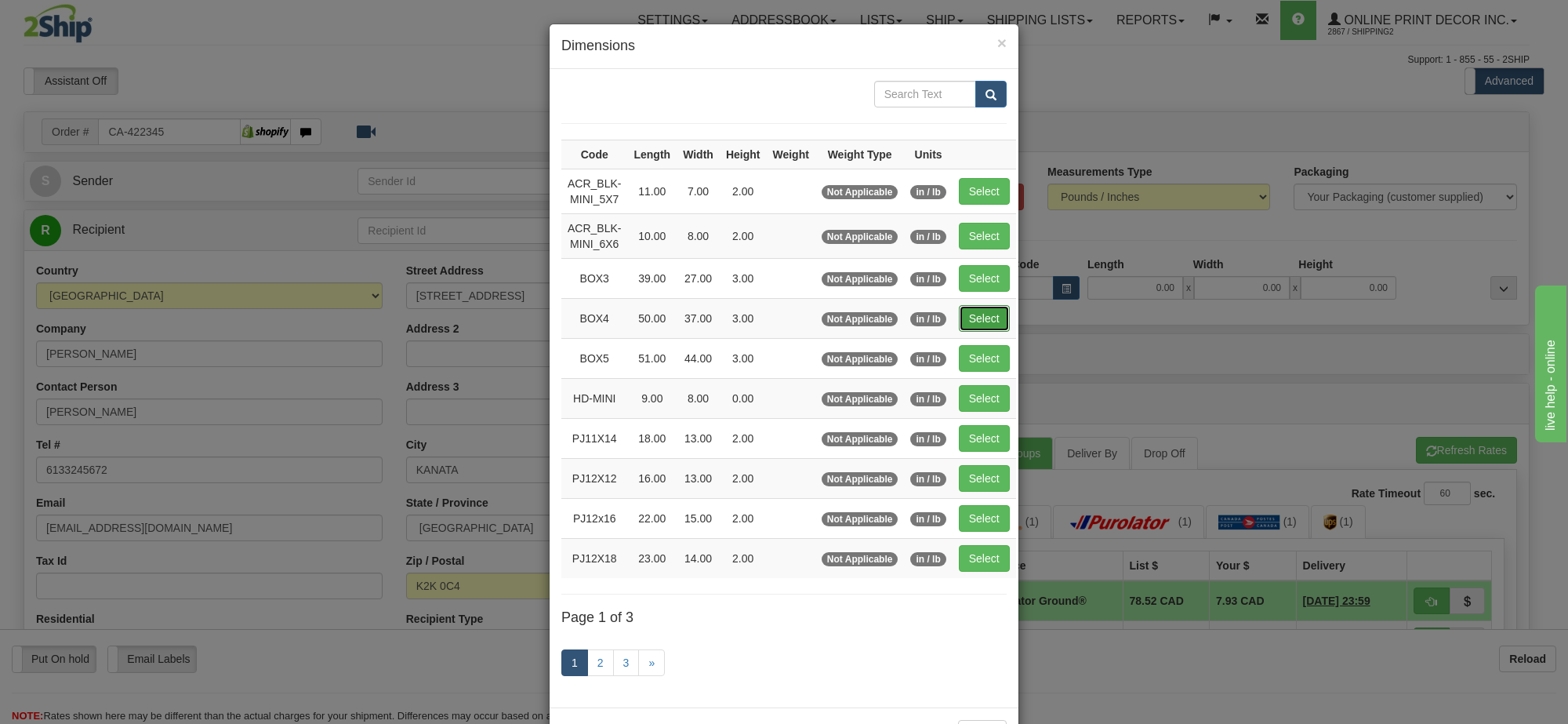
click at [980, 323] on button "Select" at bounding box center [984, 318] width 51 height 26
type input "BOX4"
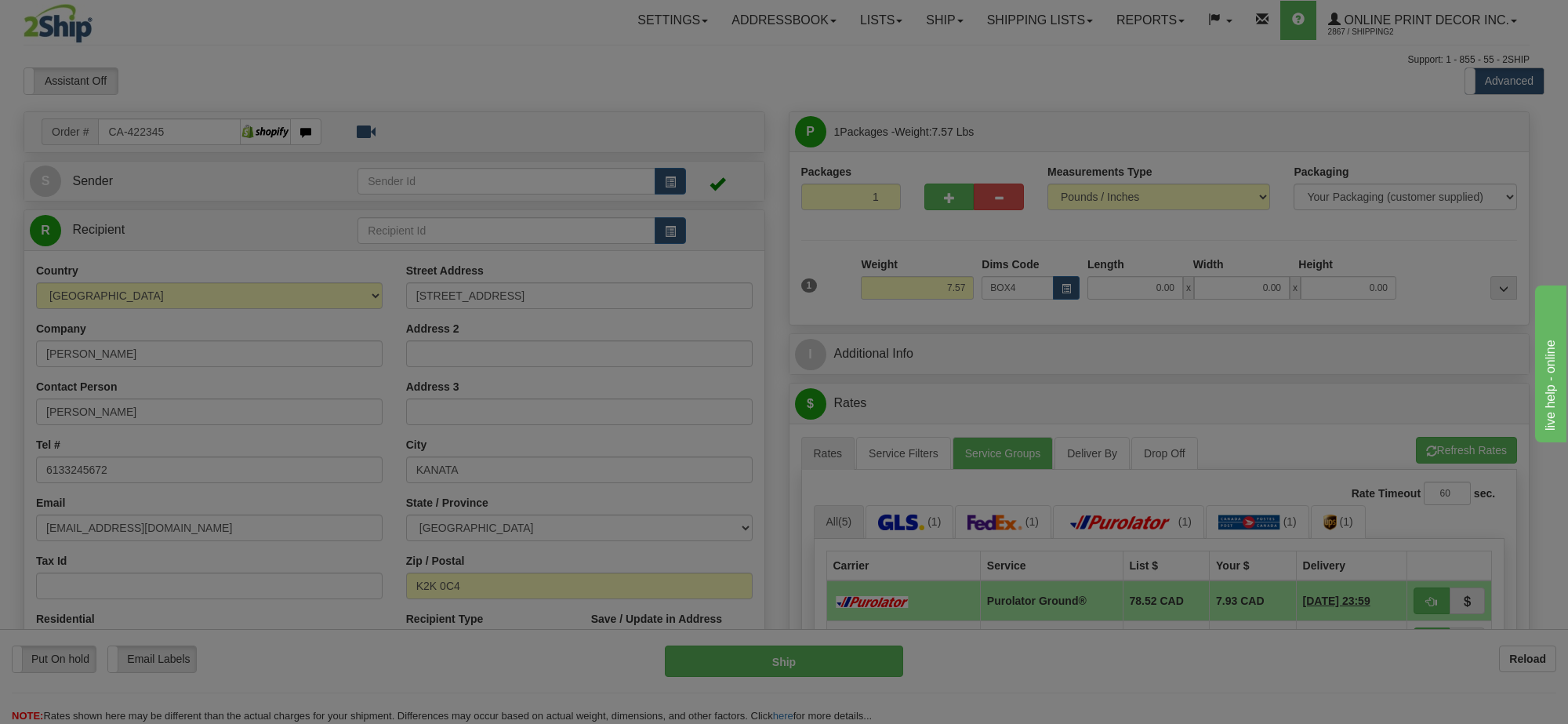
type input "50.00"
type input "37.00"
type input "3.00"
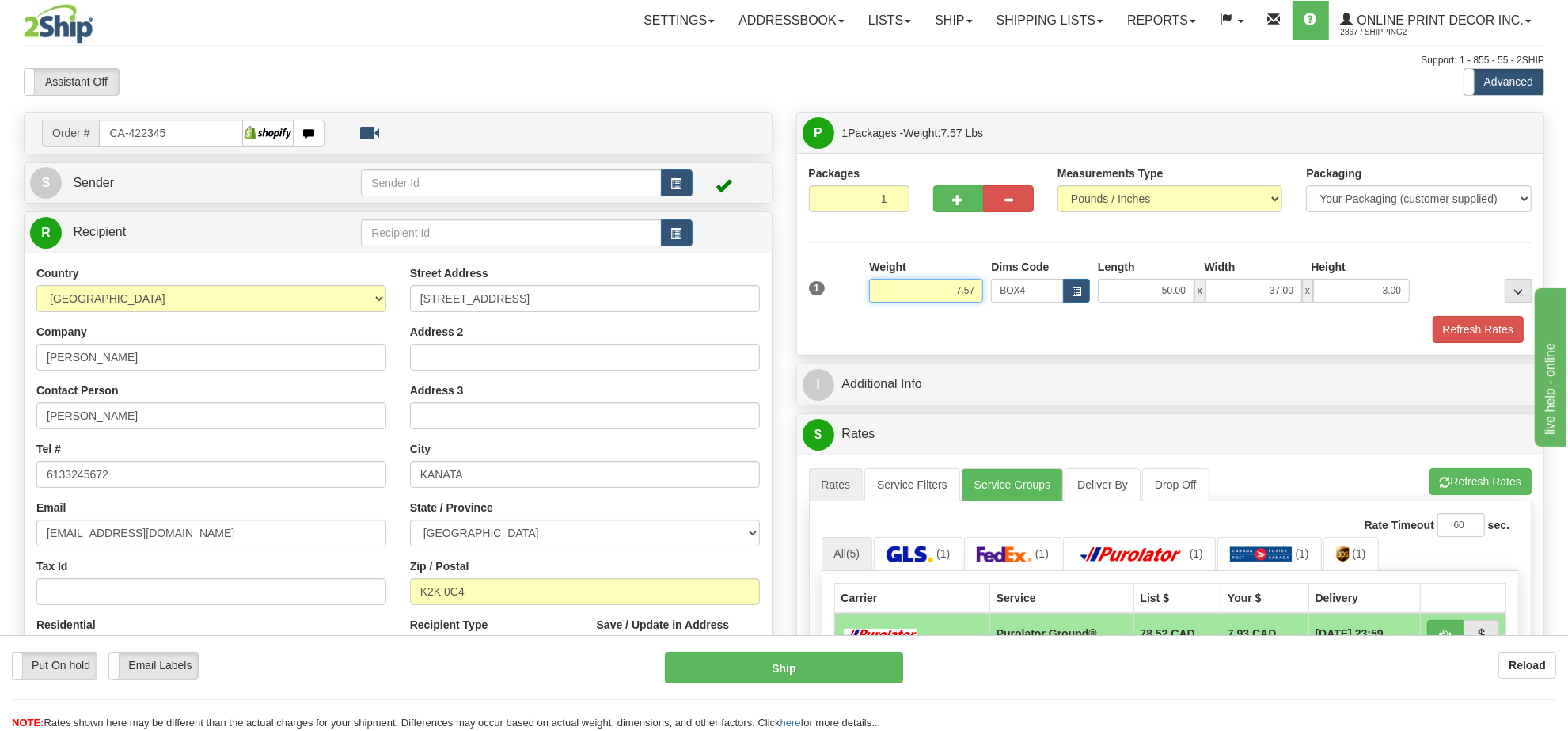
drag, startPoint x: 979, startPoint y: 289, endPoint x: 881, endPoint y: 277, distance: 98.7
click at [881, 277] on div "Weight 7.57" at bounding box center [926, 280] width 114 height 44
type input "18.98"
click at [1506, 321] on button "Refresh Rates" at bounding box center [1478, 328] width 91 height 27
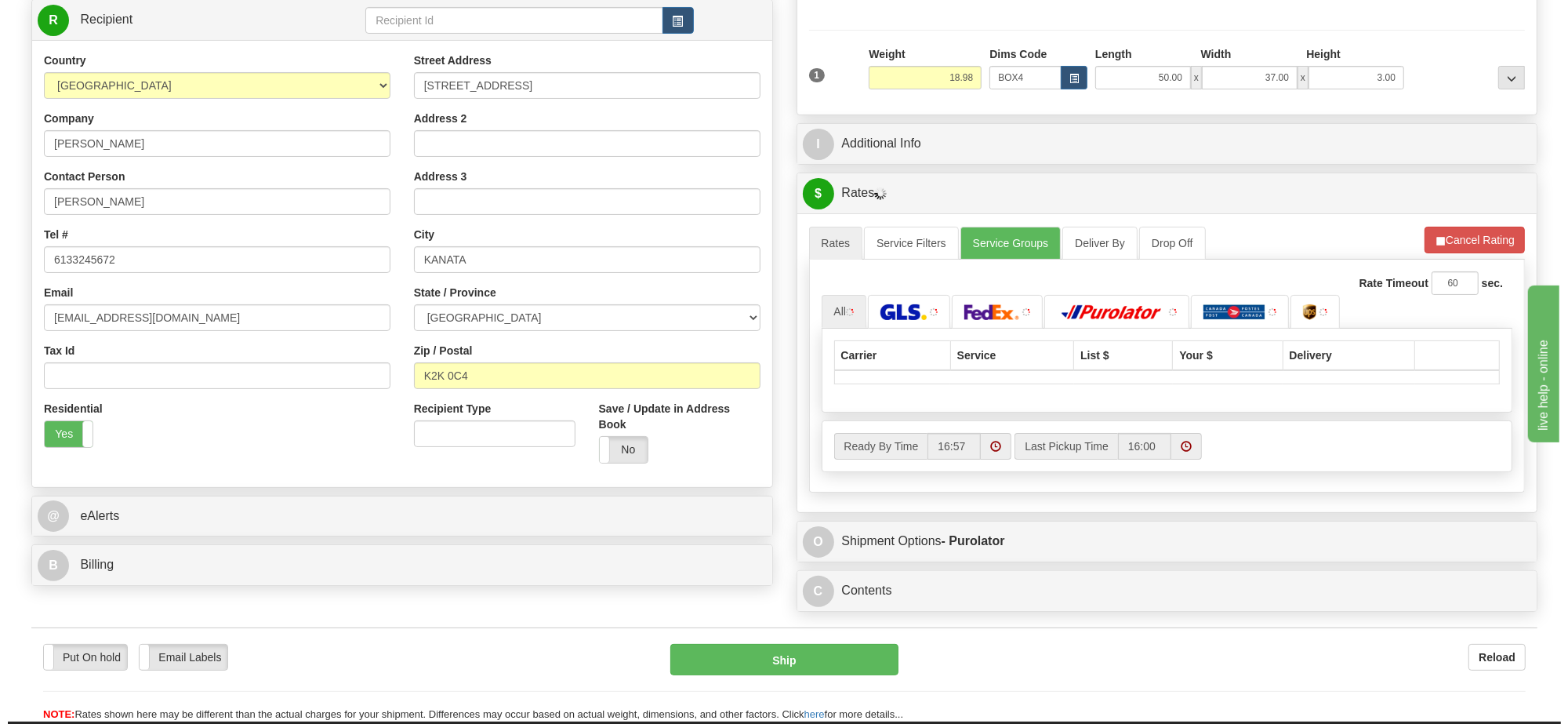
scroll to position [237, 0]
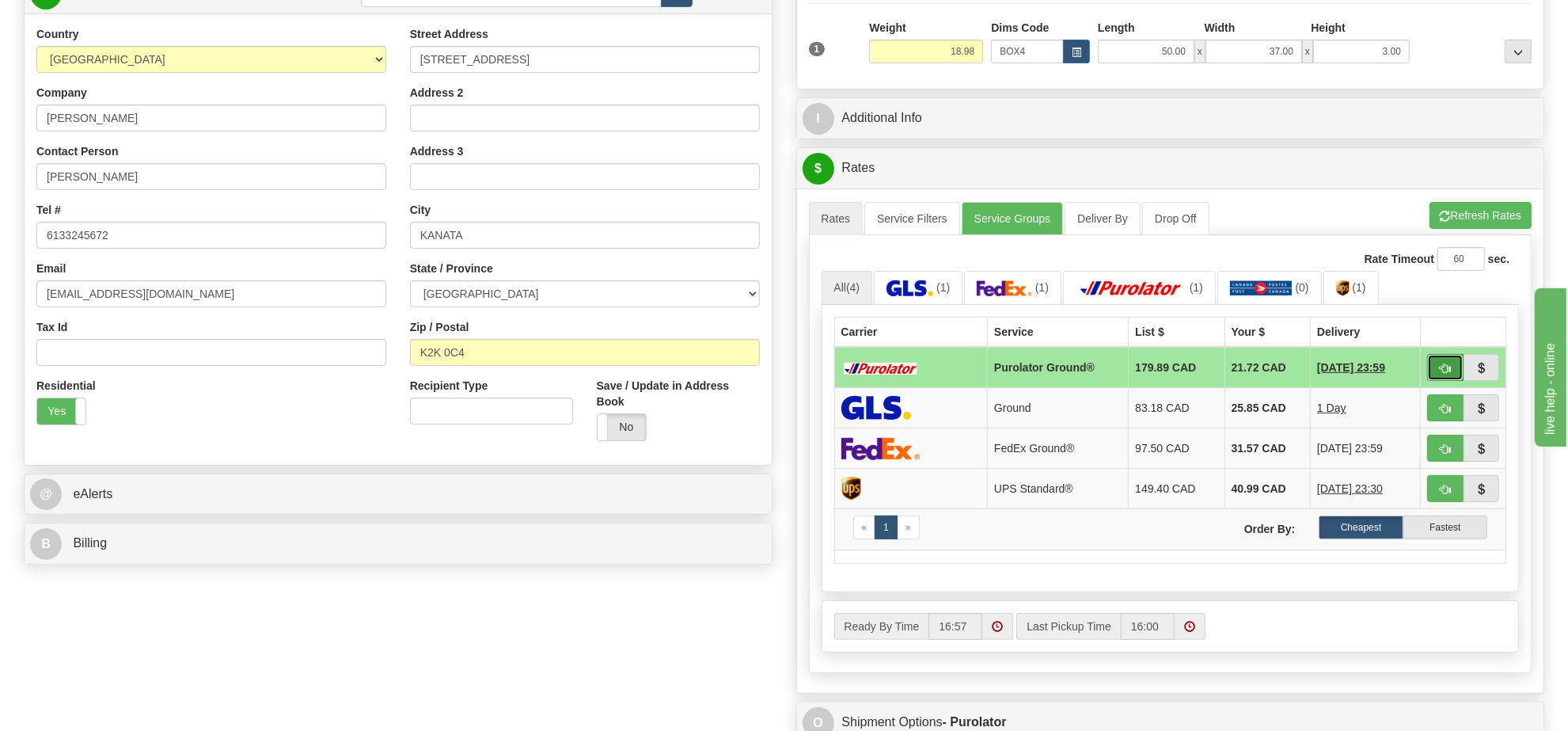
click at [1435, 362] on button "button" at bounding box center [1446, 367] width 37 height 27
type input "260"
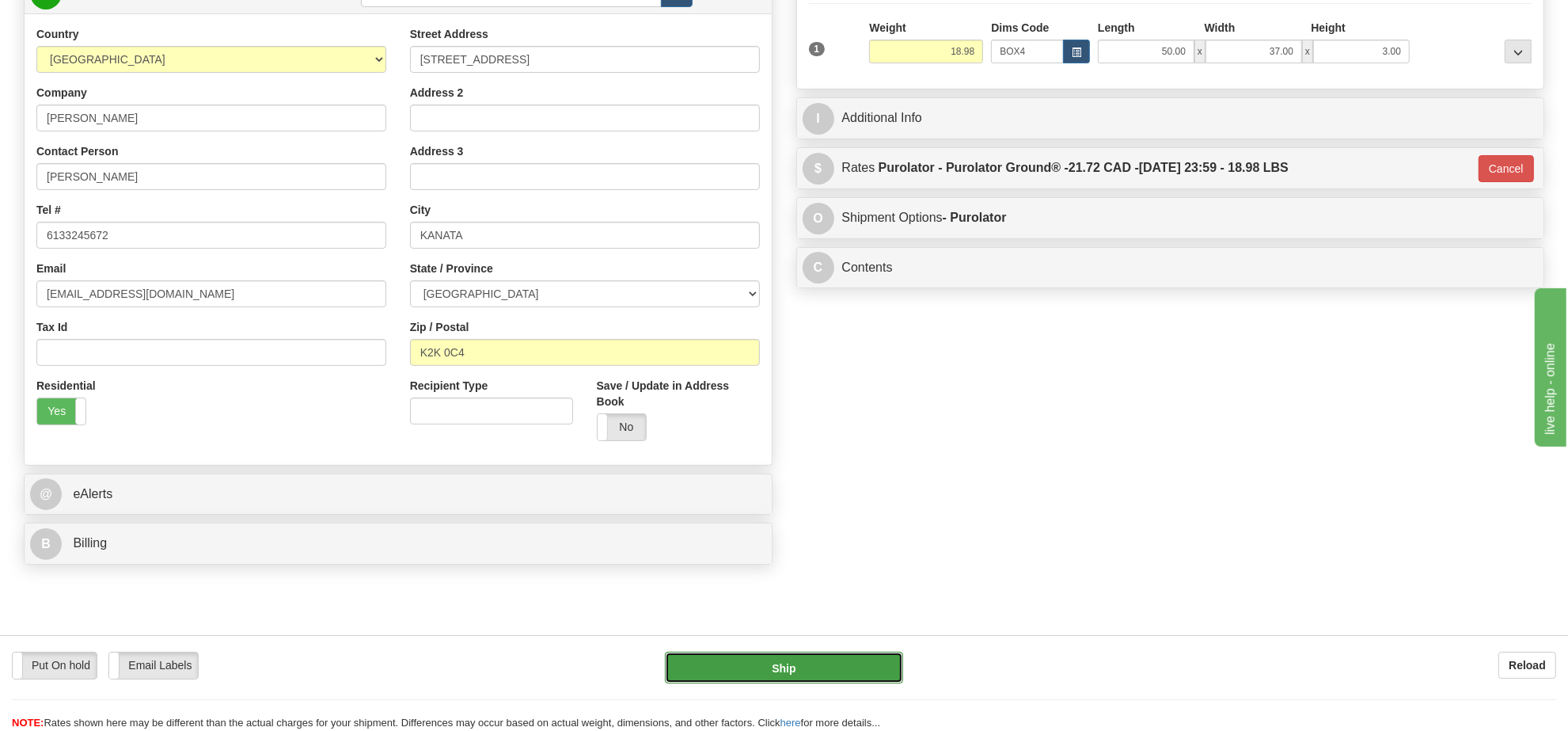
click at [829, 662] on button "Ship" at bounding box center [784, 667] width 238 height 32
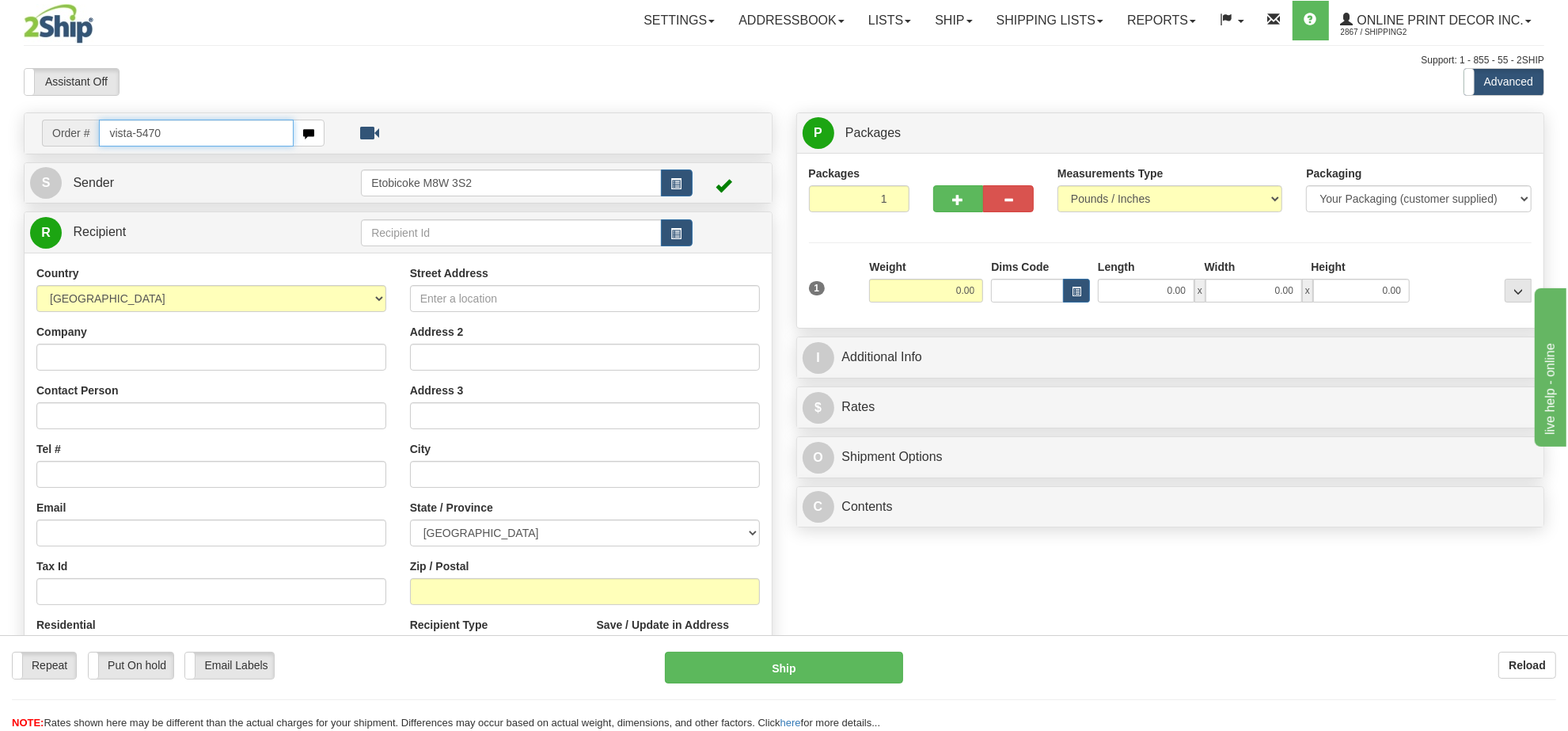
type input "vista-5470"
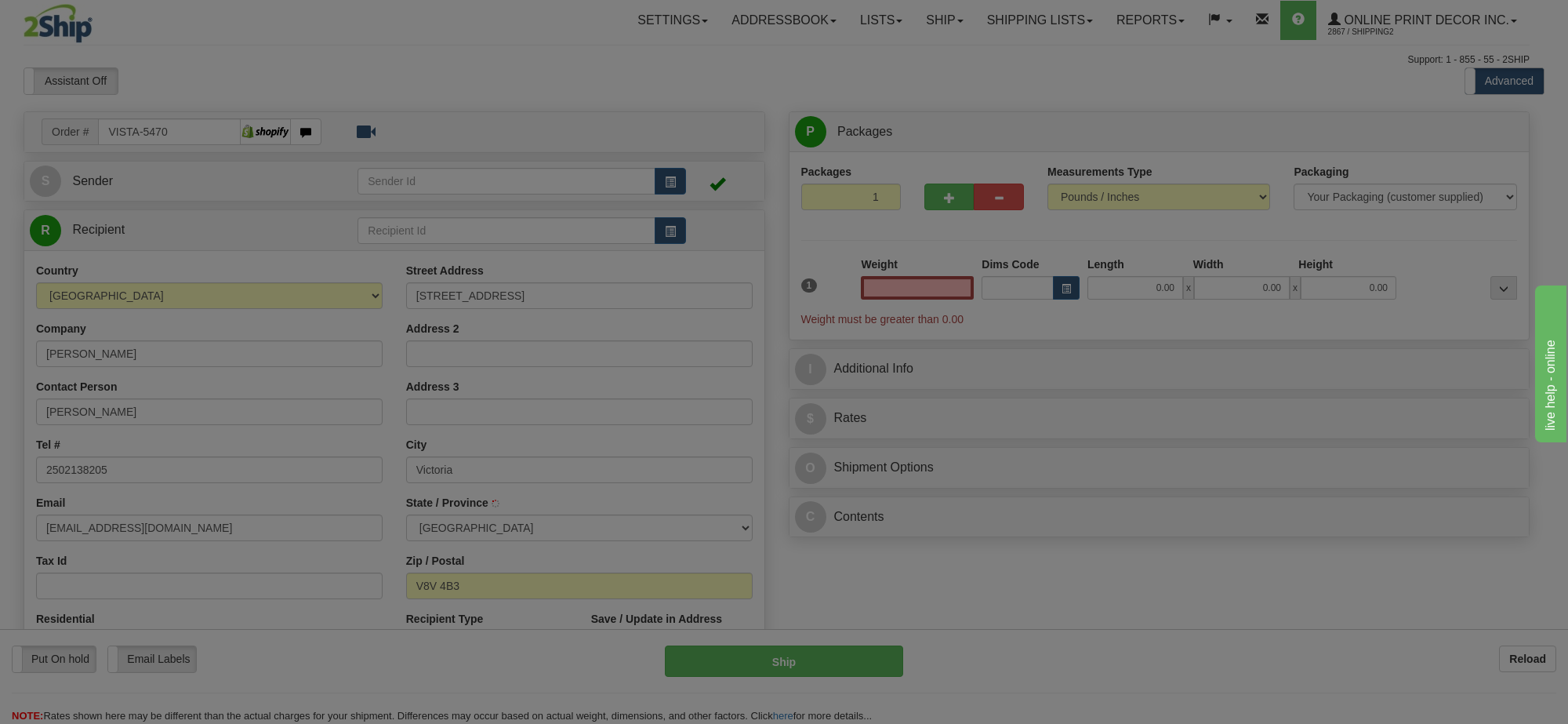
type input "VICTORIA"
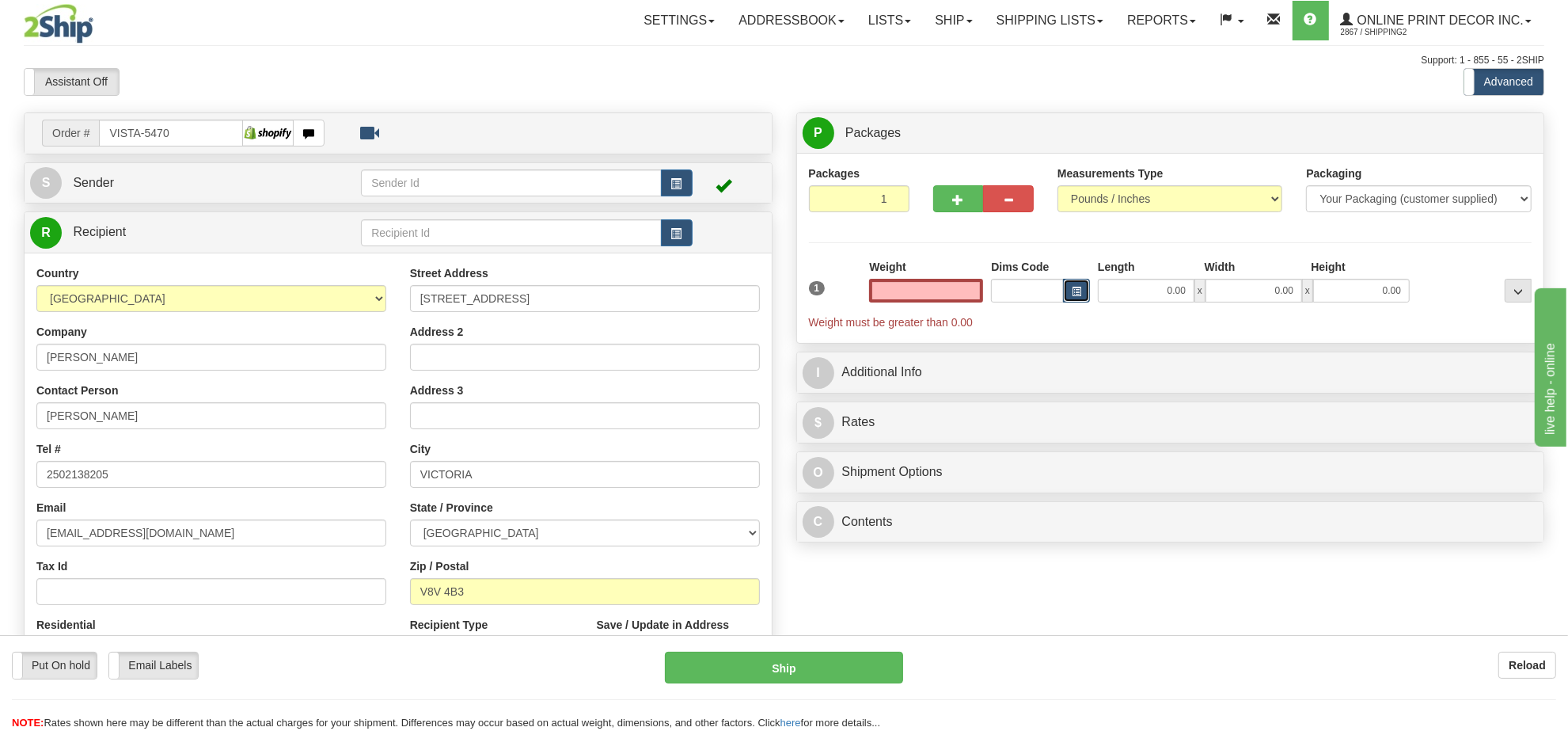
type input "0.00"
click at [1070, 289] on button "button" at bounding box center [1076, 291] width 27 height 24
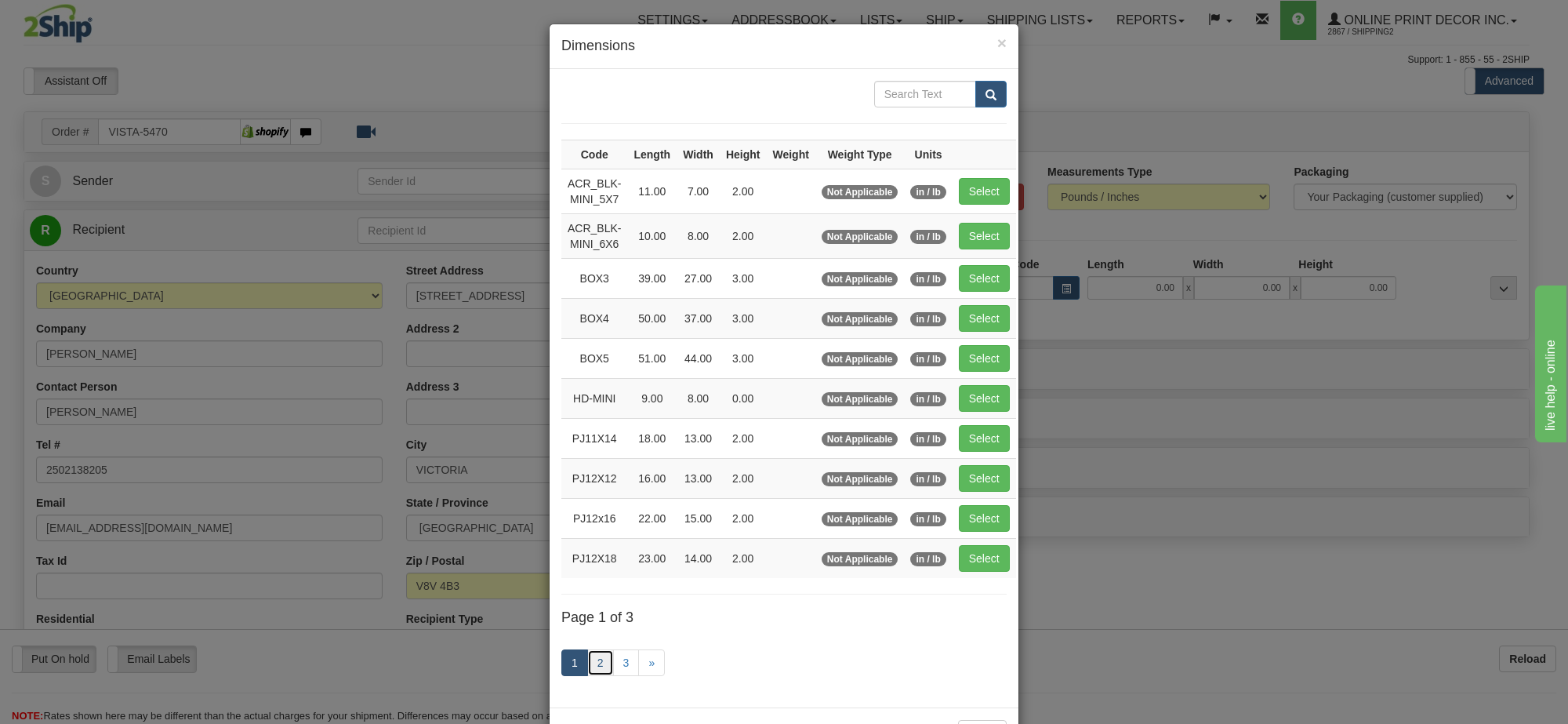
click at [594, 662] on link "2" at bounding box center [600, 662] width 26 height 26
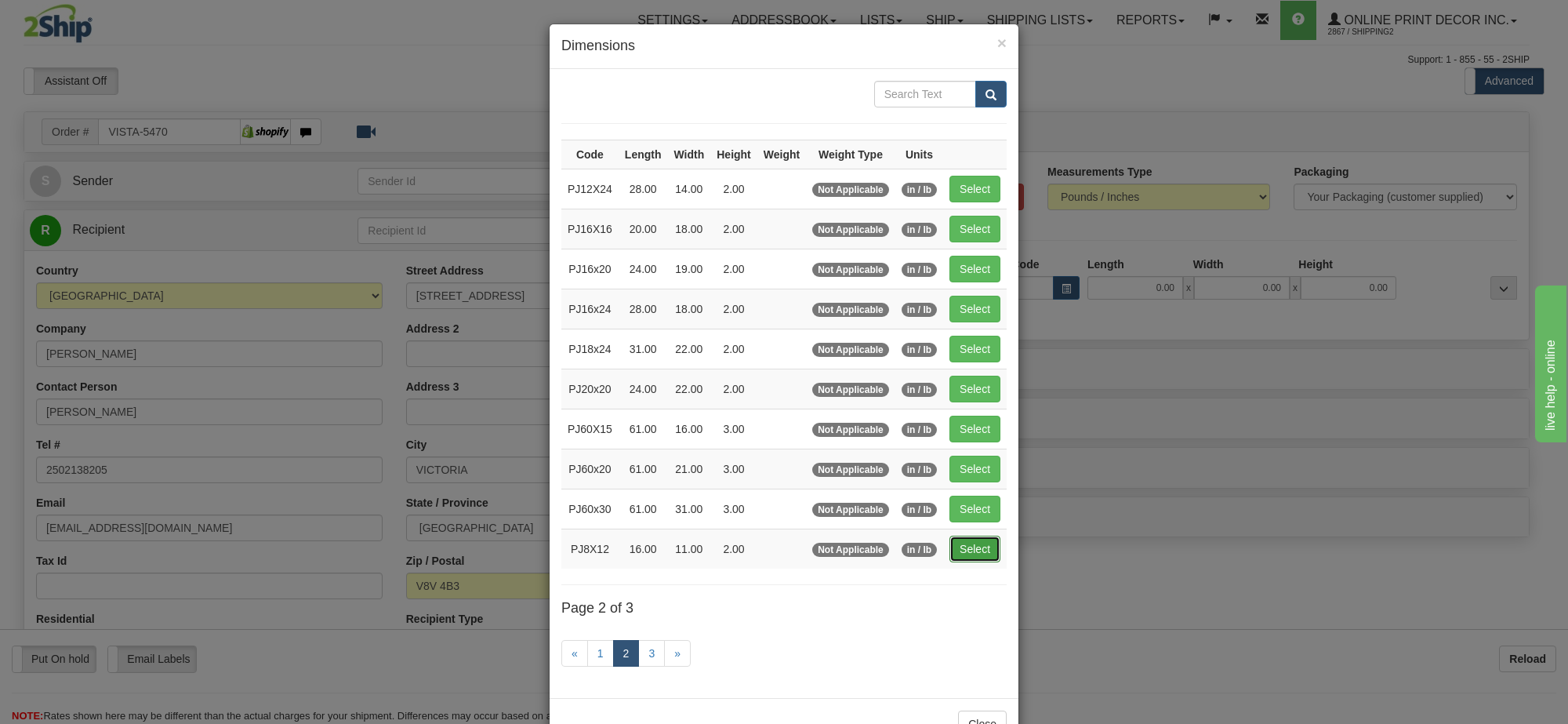
click at [958, 554] on button "Select" at bounding box center [974, 548] width 51 height 26
type input "PJ8X12"
type input "16.00"
type input "11.00"
type input "2.00"
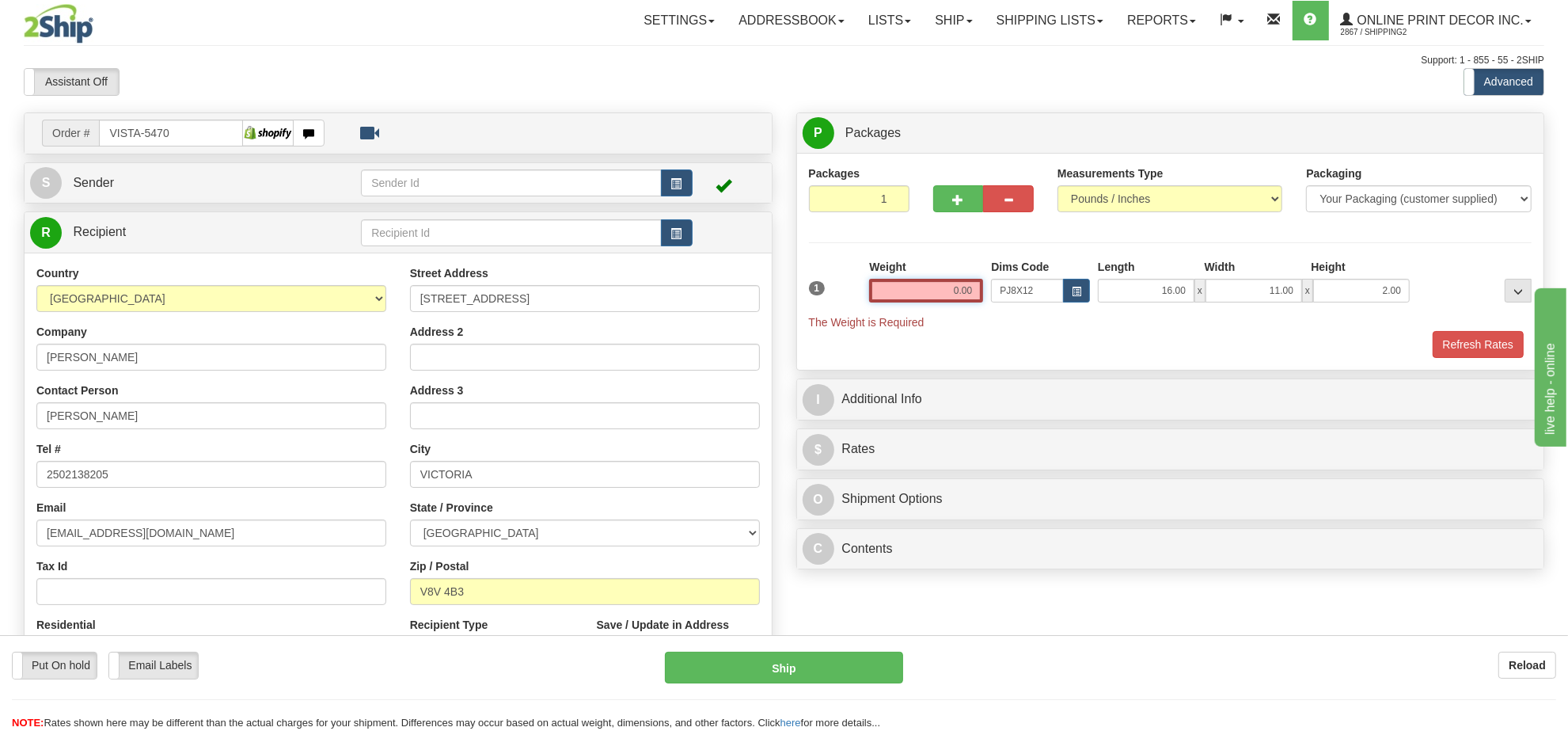
drag, startPoint x: 979, startPoint y: 292, endPoint x: 900, endPoint y: 292, distance: 79.0
click at [900, 292] on input "0.00" at bounding box center [926, 291] width 114 height 24
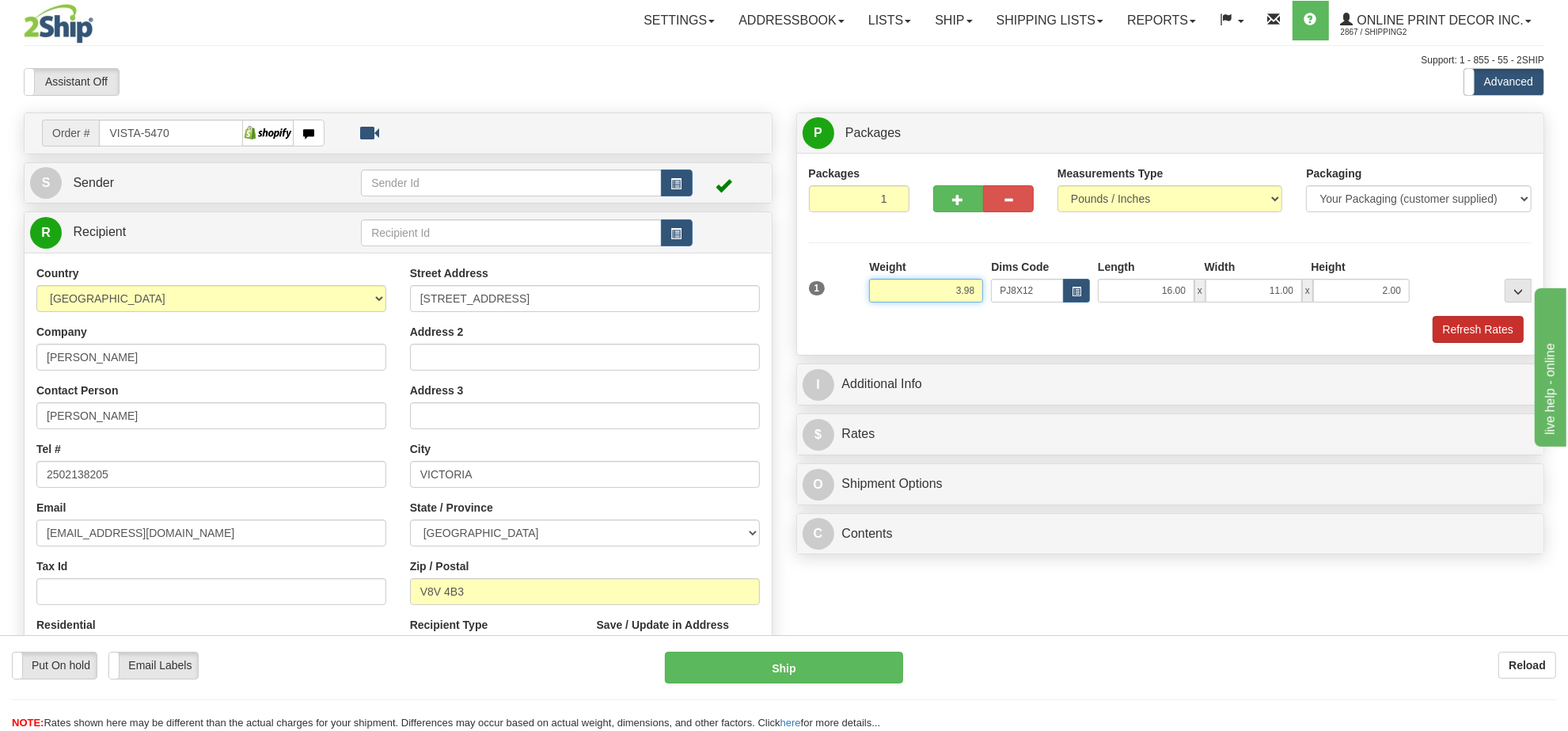
type input "3.98"
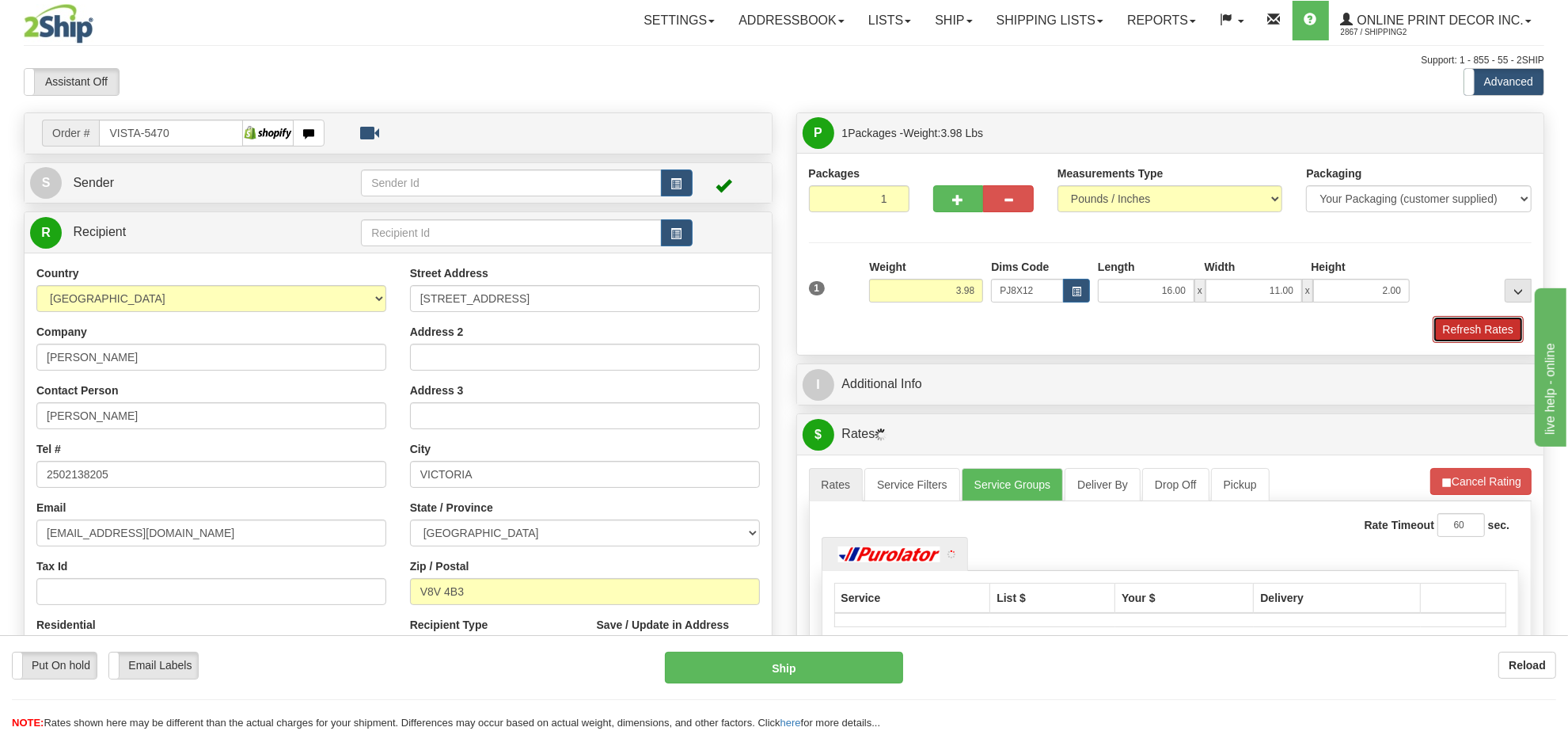
click at [1447, 333] on button "Refresh Rates" at bounding box center [1478, 328] width 91 height 27
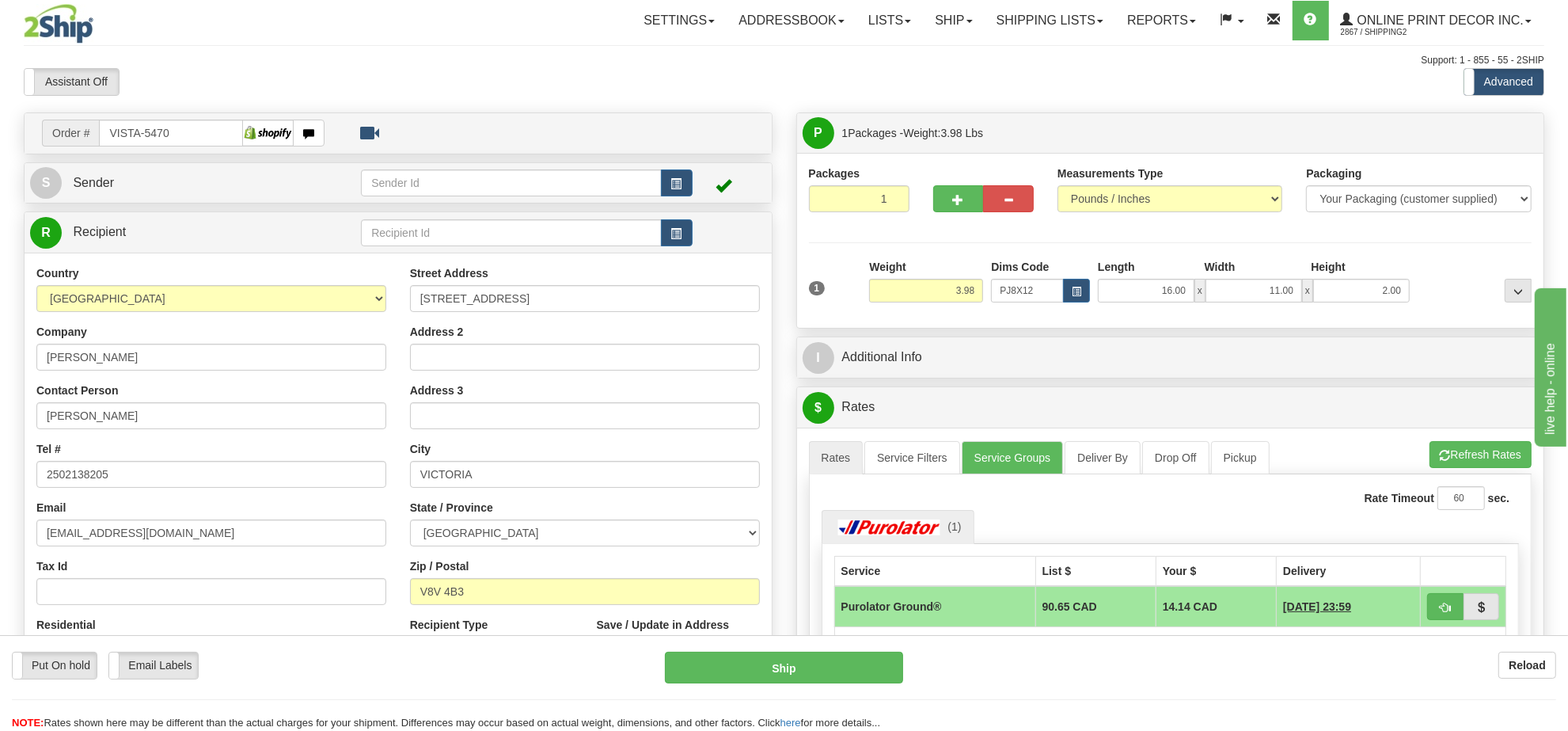
scroll to position [99, 0]
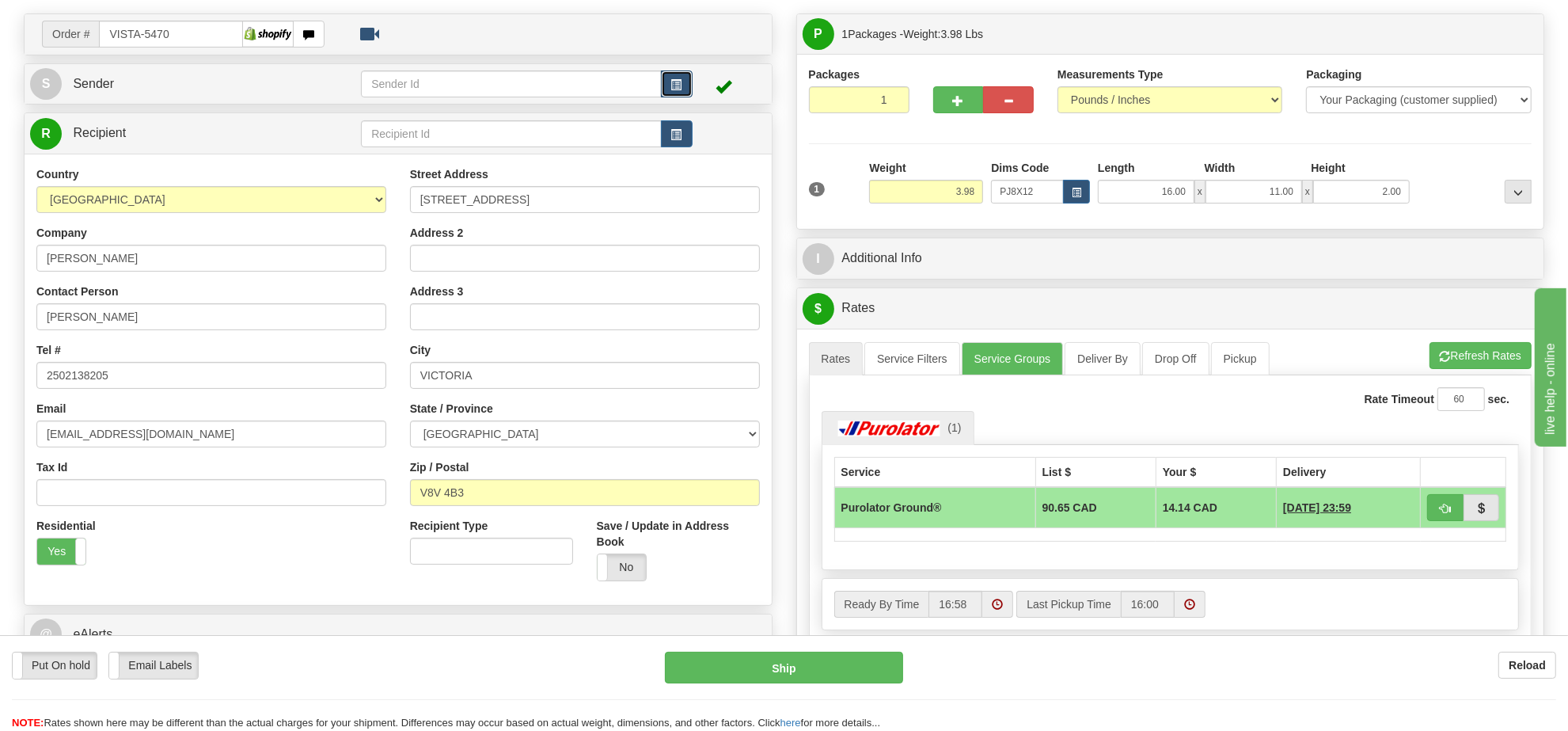
click at [678, 92] on button "button" at bounding box center [676, 83] width 32 height 27
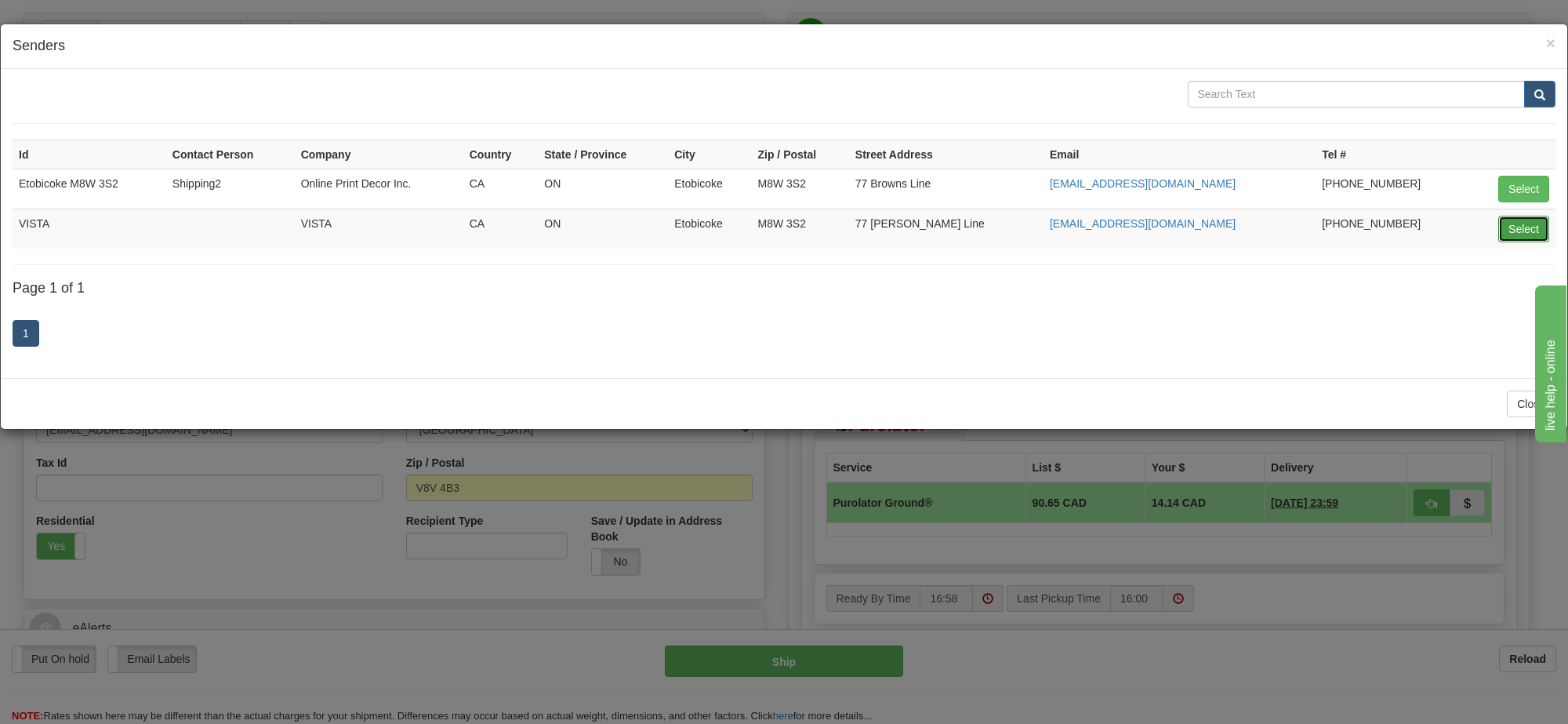
click at [1521, 226] on button "Select" at bounding box center [1524, 229] width 51 height 26
type input "VISTA"
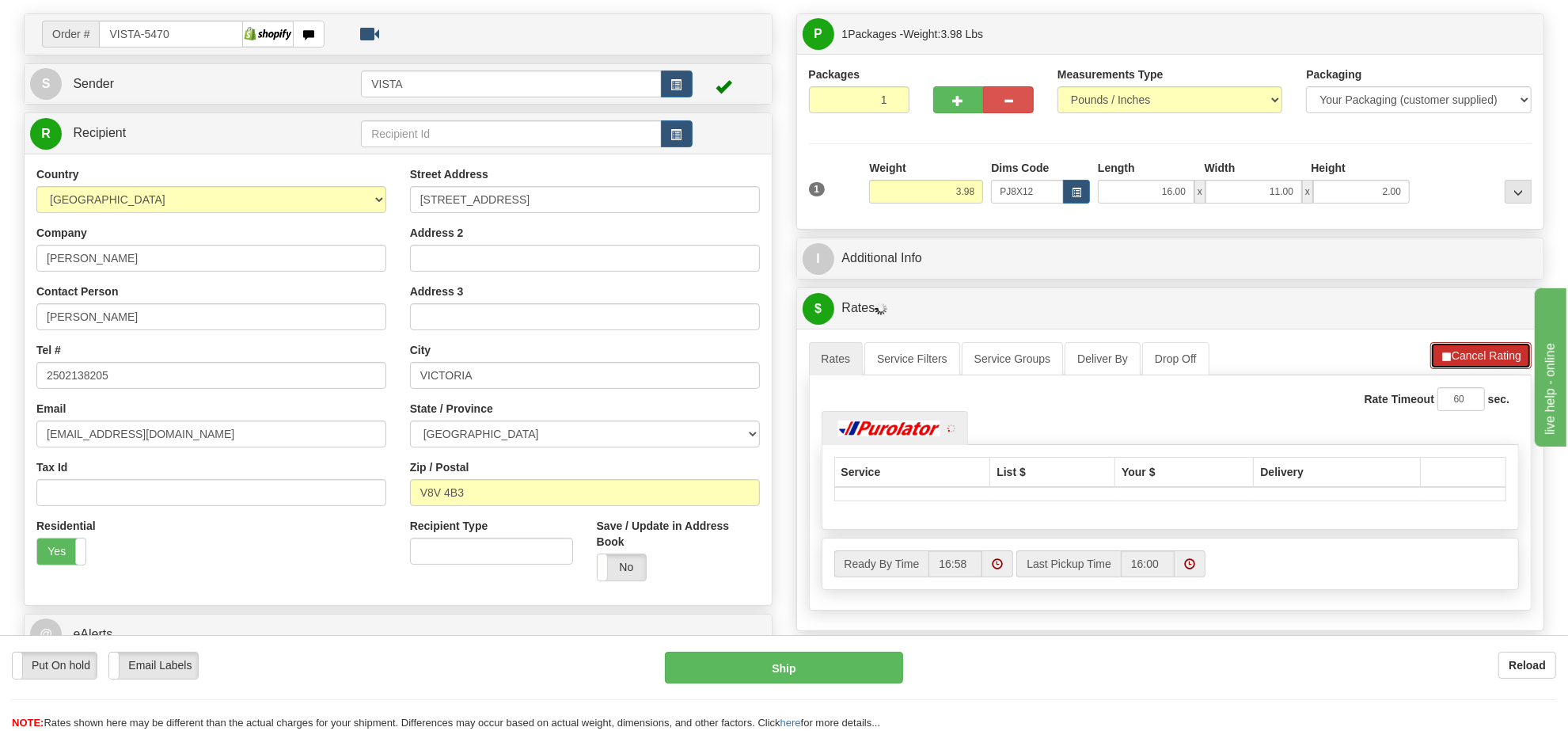
click at [1477, 358] on button "Cancel Rating" at bounding box center [1481, 355] width 102 height 27
click at [1477, 358] on button "Refresh Rates" at bounding box center [1480, 355] width 102 height 27
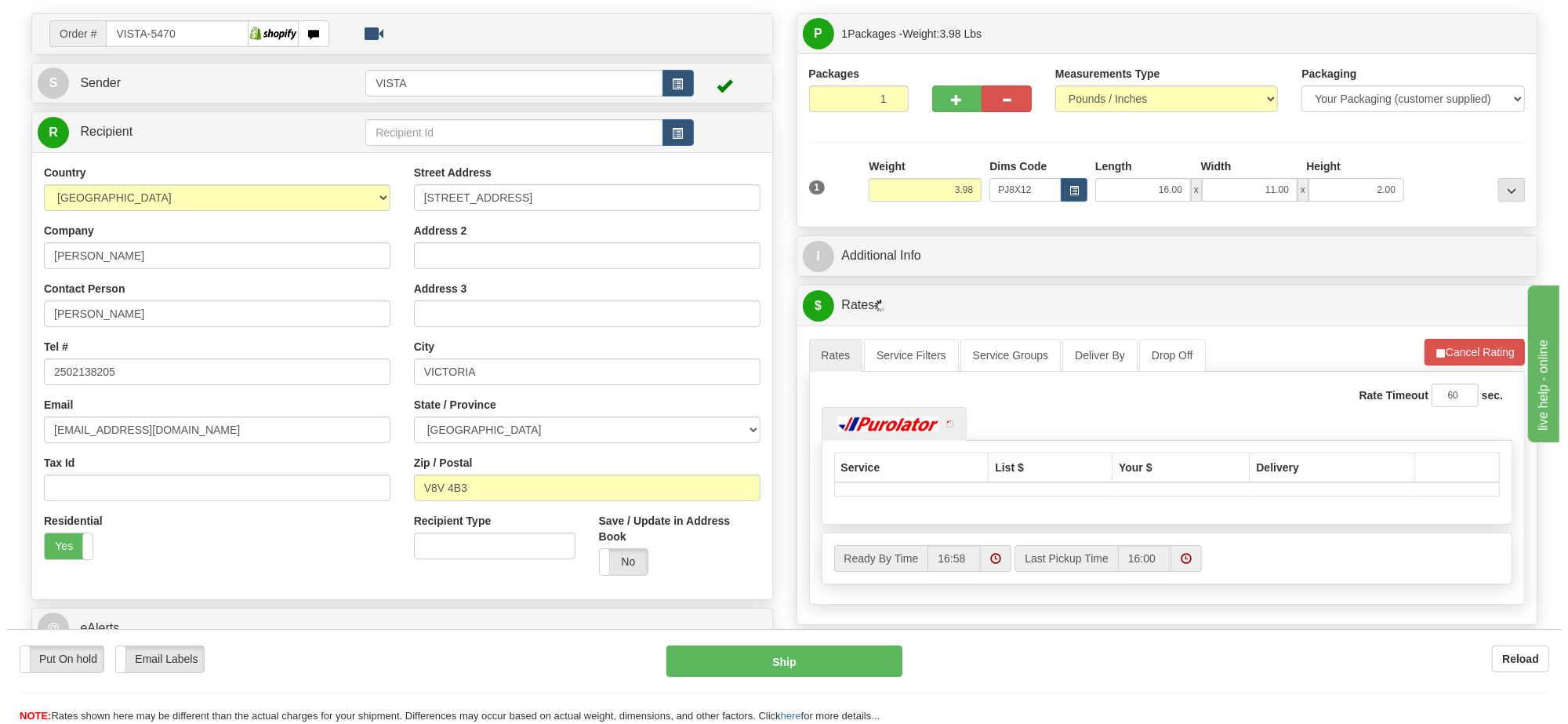
scroll to position [294, 0]
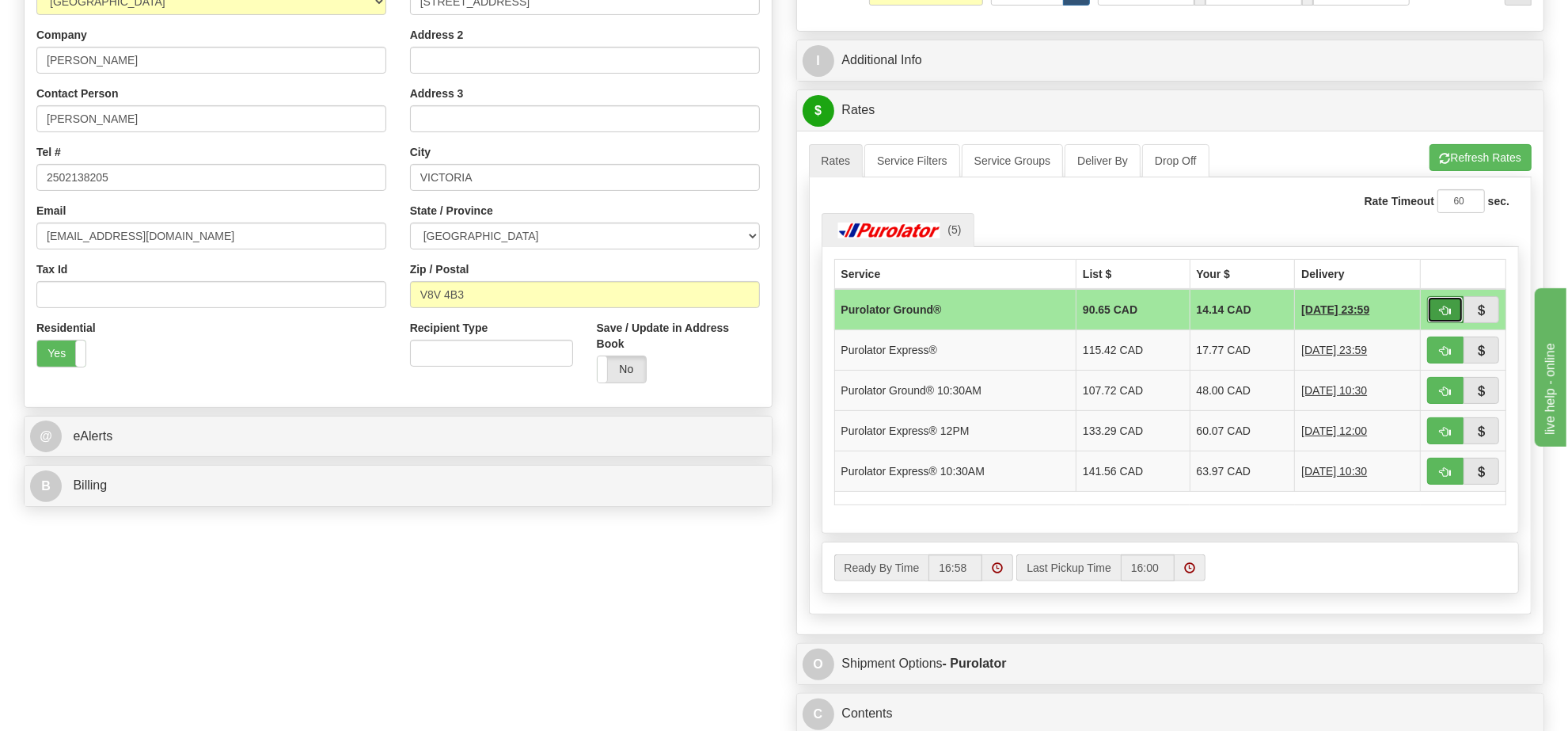
click at [1445, 309] on span "button" at bounding box center [1445, 310] width 11 height 10
type input "260"
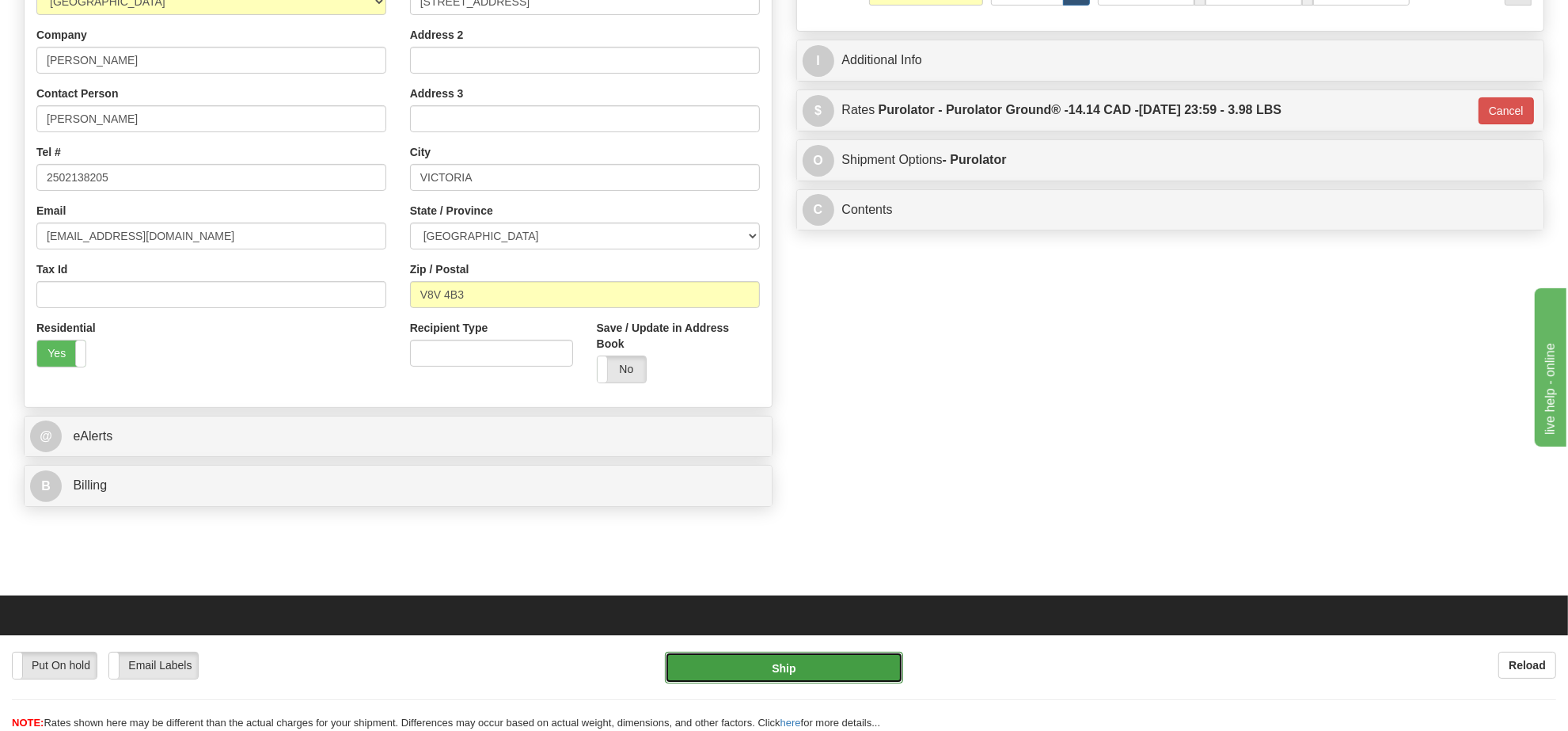
click at [757, 663] on button "Ship" at bounding box center [784, 667] width 238 height 32
